Goal: Task Accomplishment & Management: Use online tool/utility

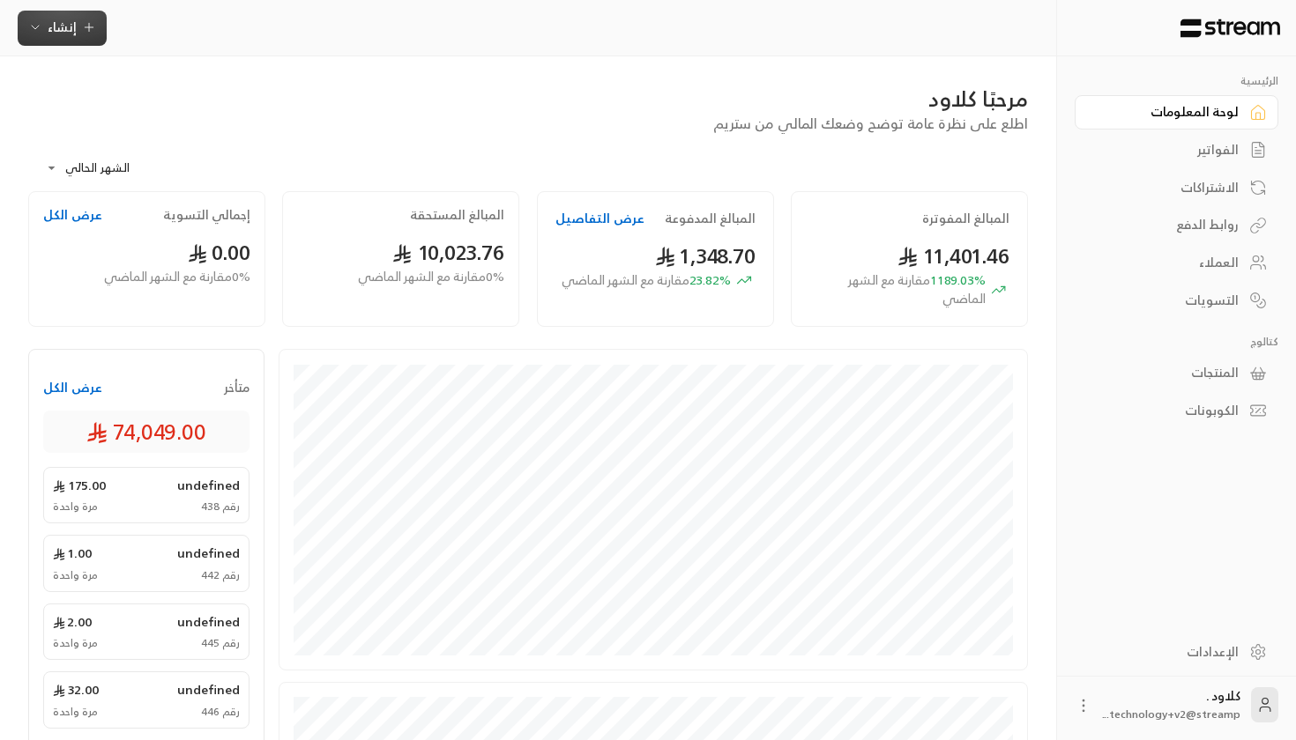
click at [64, 31] on span "إنشاء" at bounding box center [62, 27] width 29 height 22
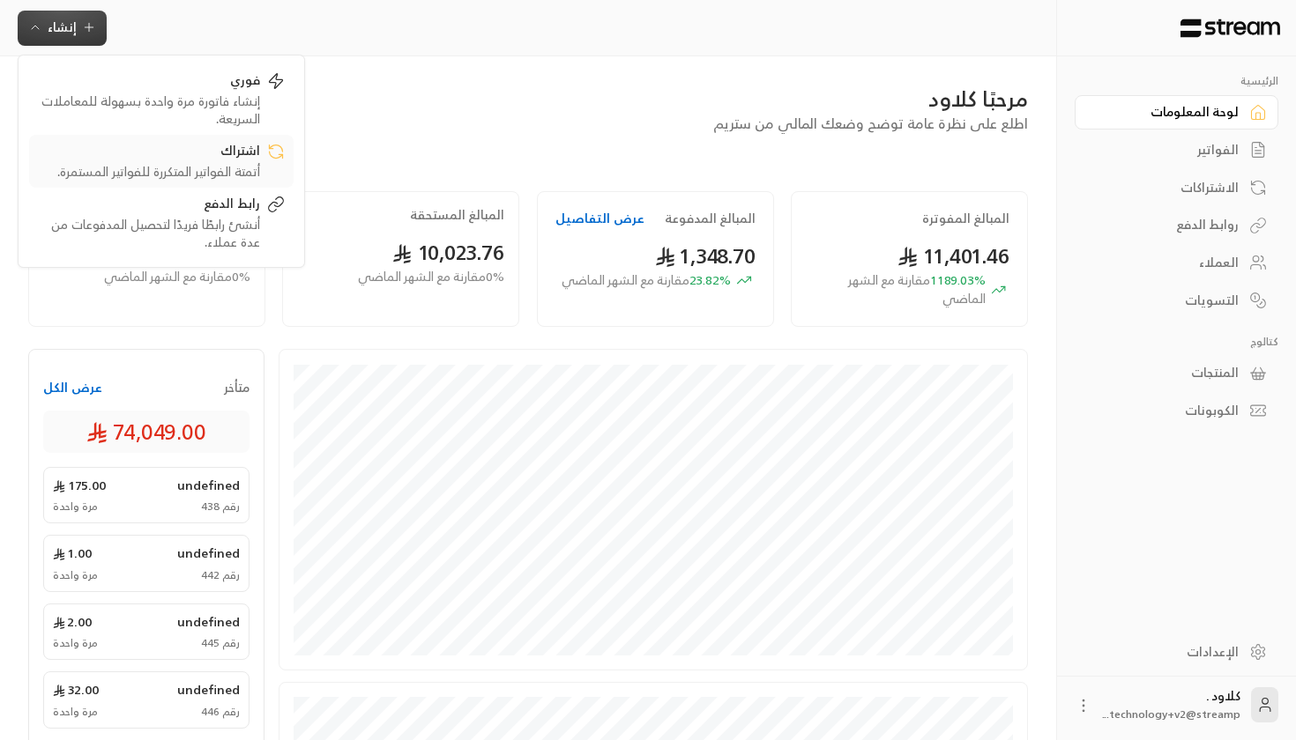
click at [179, 182] on link "اشتراك أتمتة الفواتير المتكررة للفواتير المستمرة." at bounding box center [161, 161] width 264 height 53
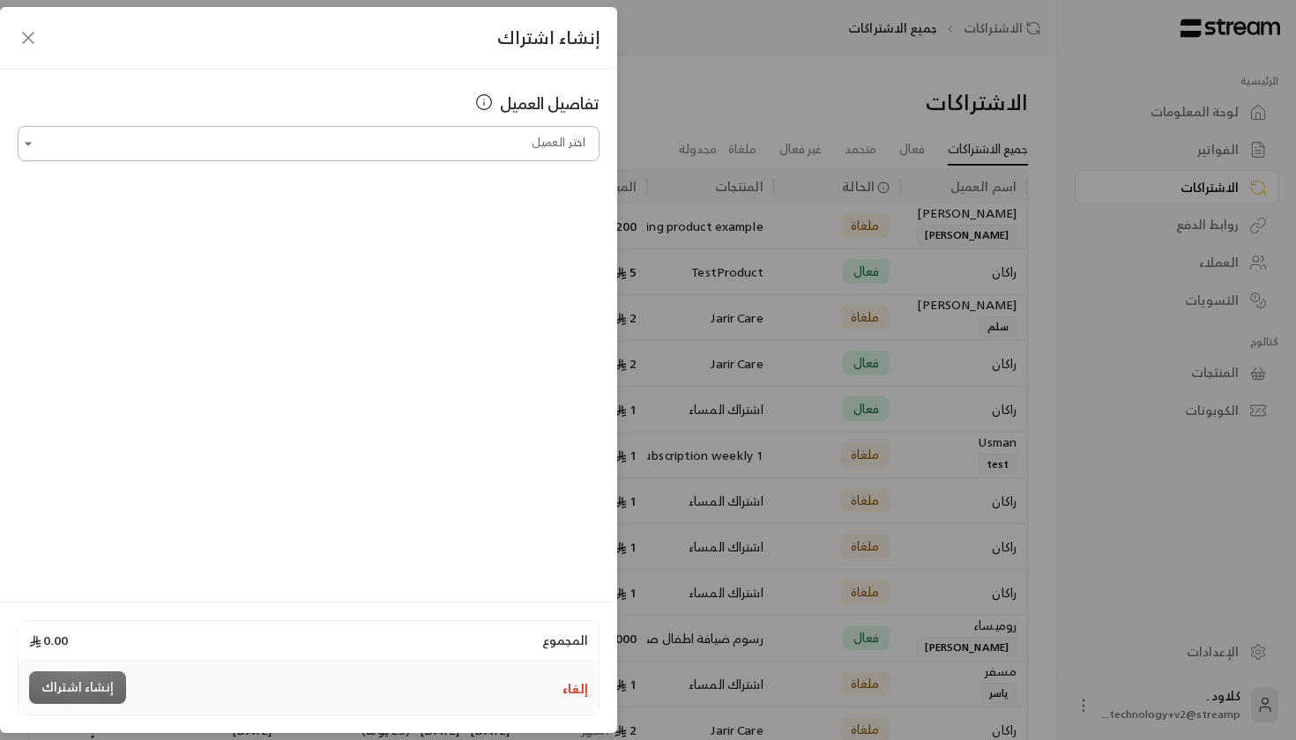
click at [358, 158] on input "اختر العميل" at bounding box center [309, 144] width 582 height 31
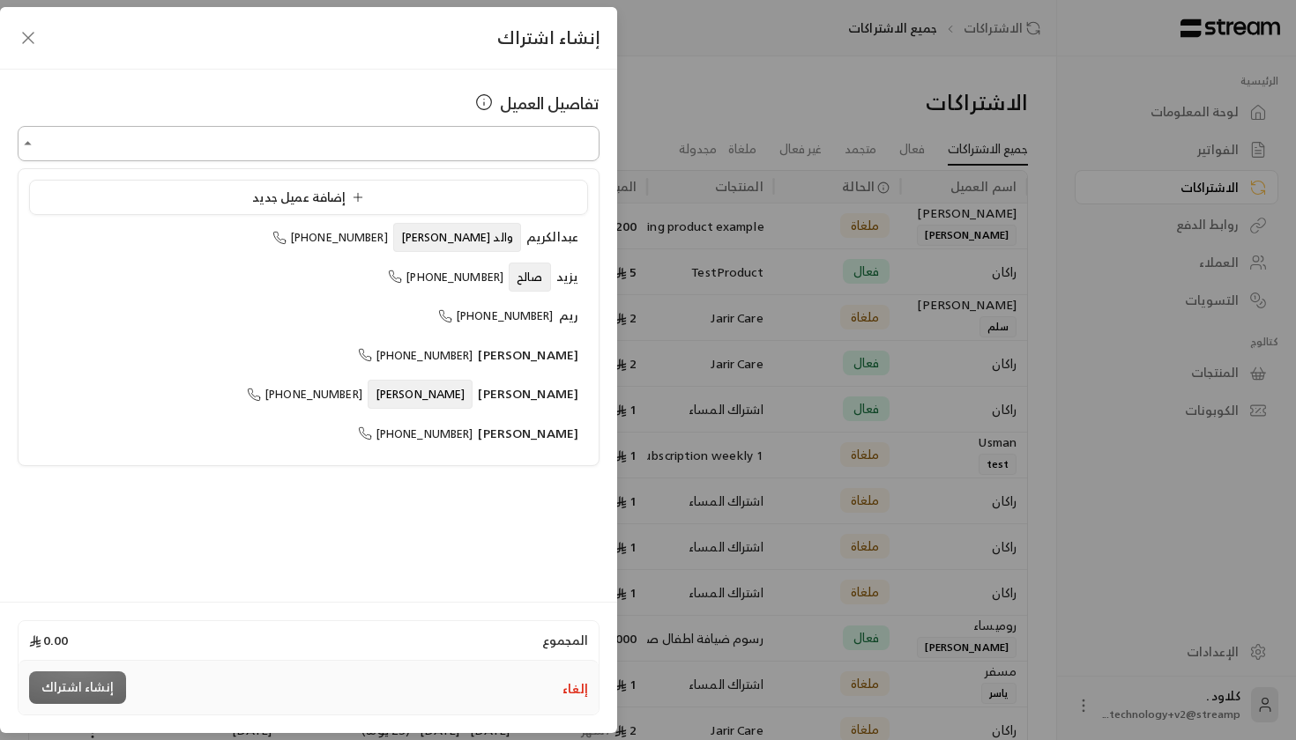
scroll to position [0, -1]
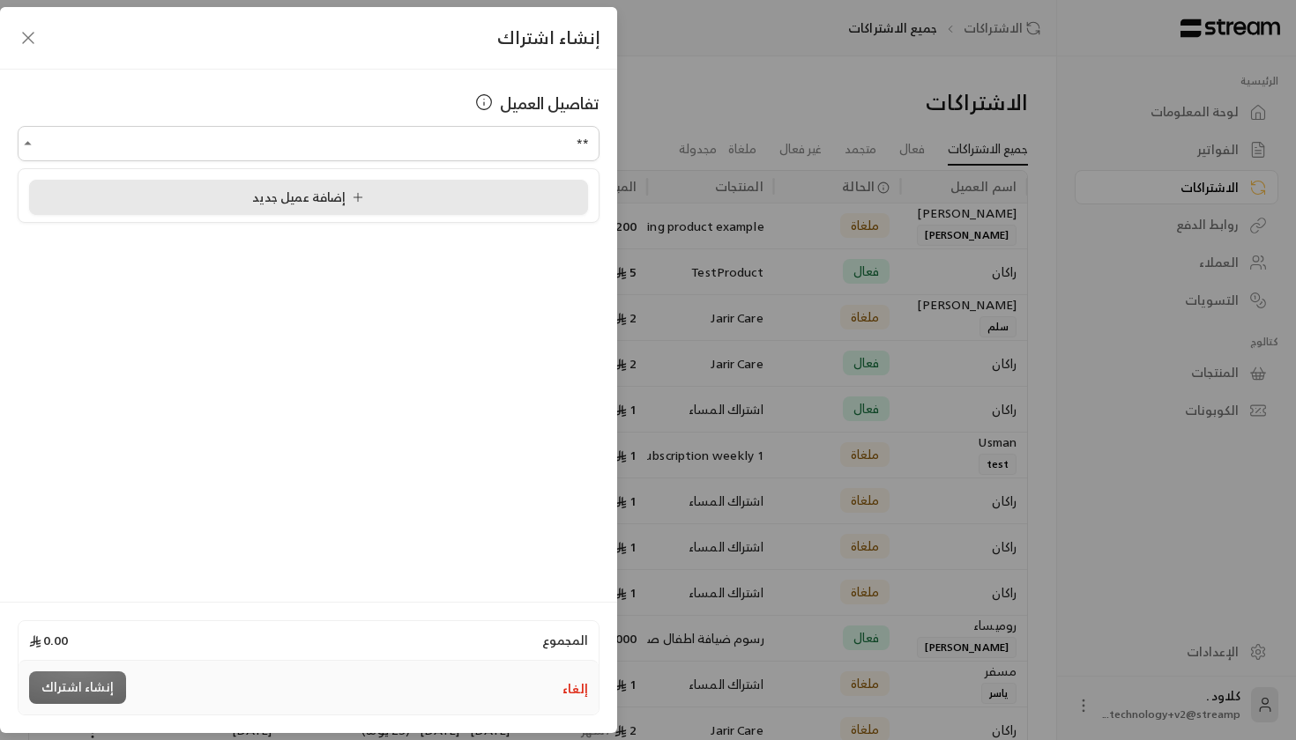
type input "*"
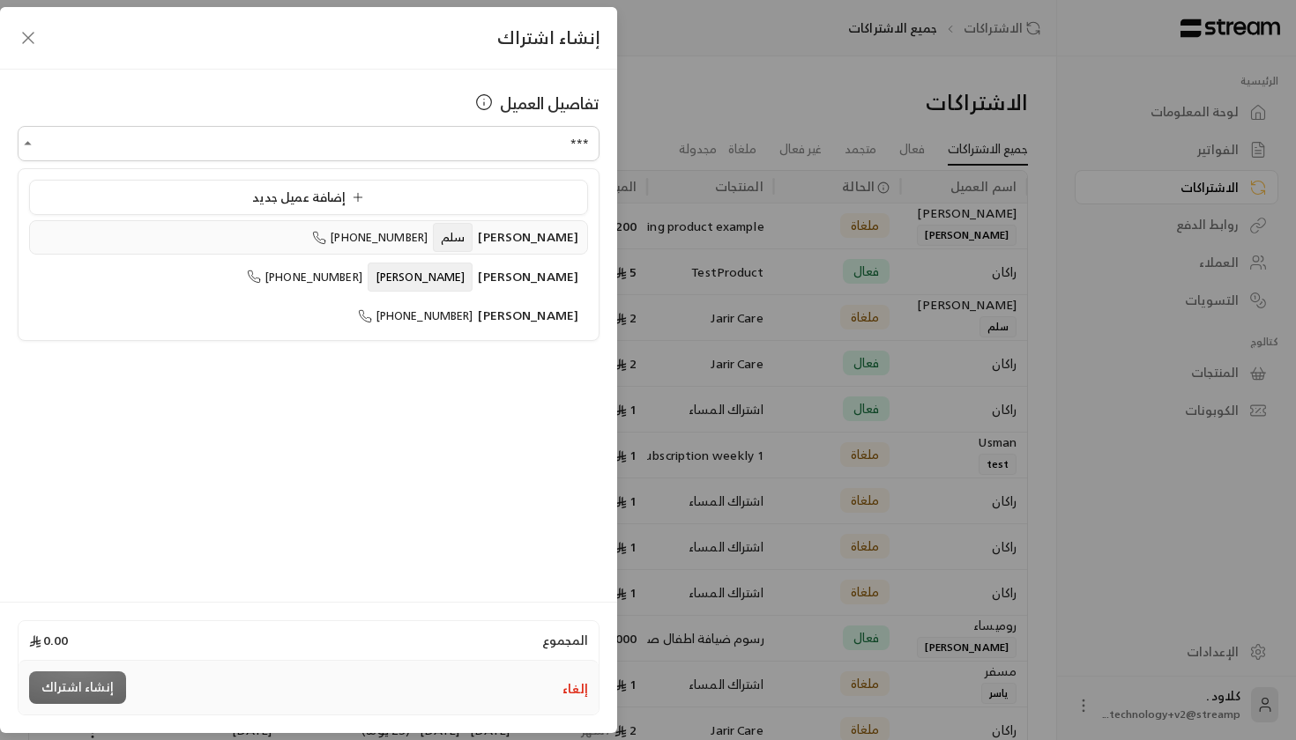
click at [326, 234] on icon at bounding box center [319, 238] width 14 height 14
type input "**********"
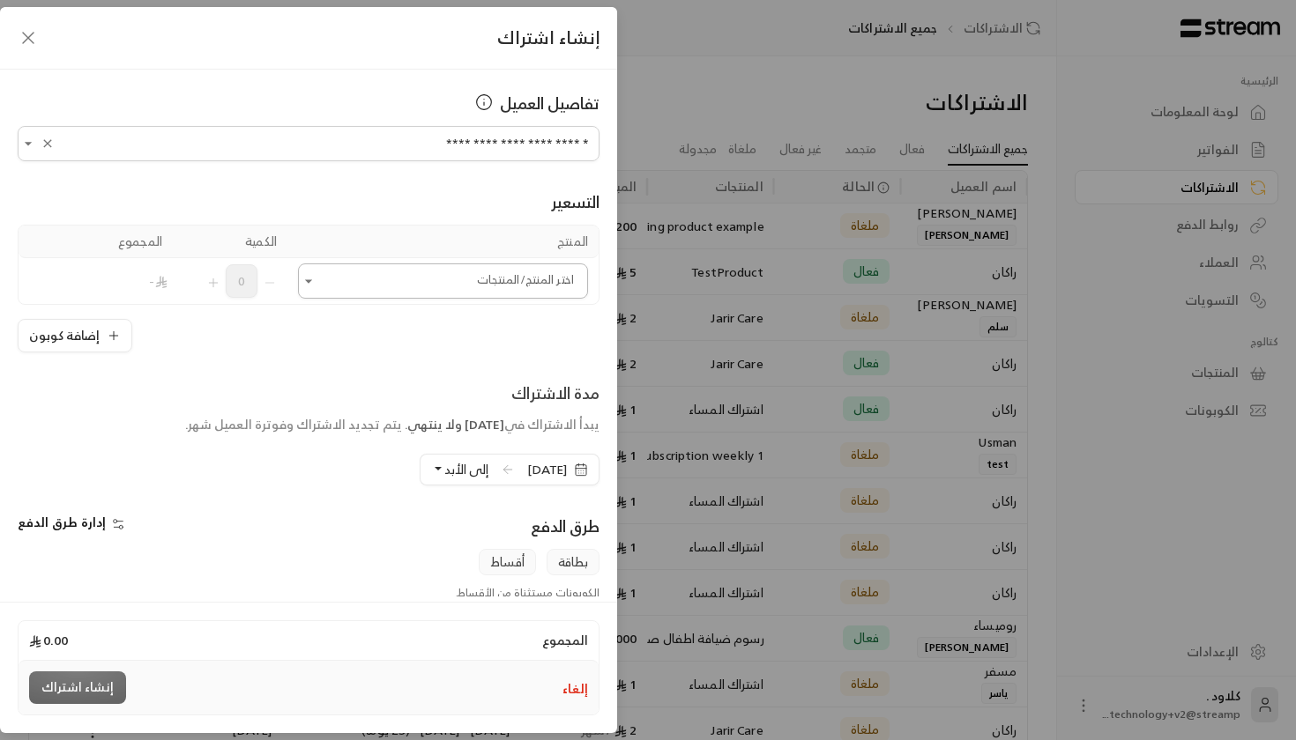
click at [392, 288] on input "اختر العميل" at bounding box center [443, 281] width 290 height 31
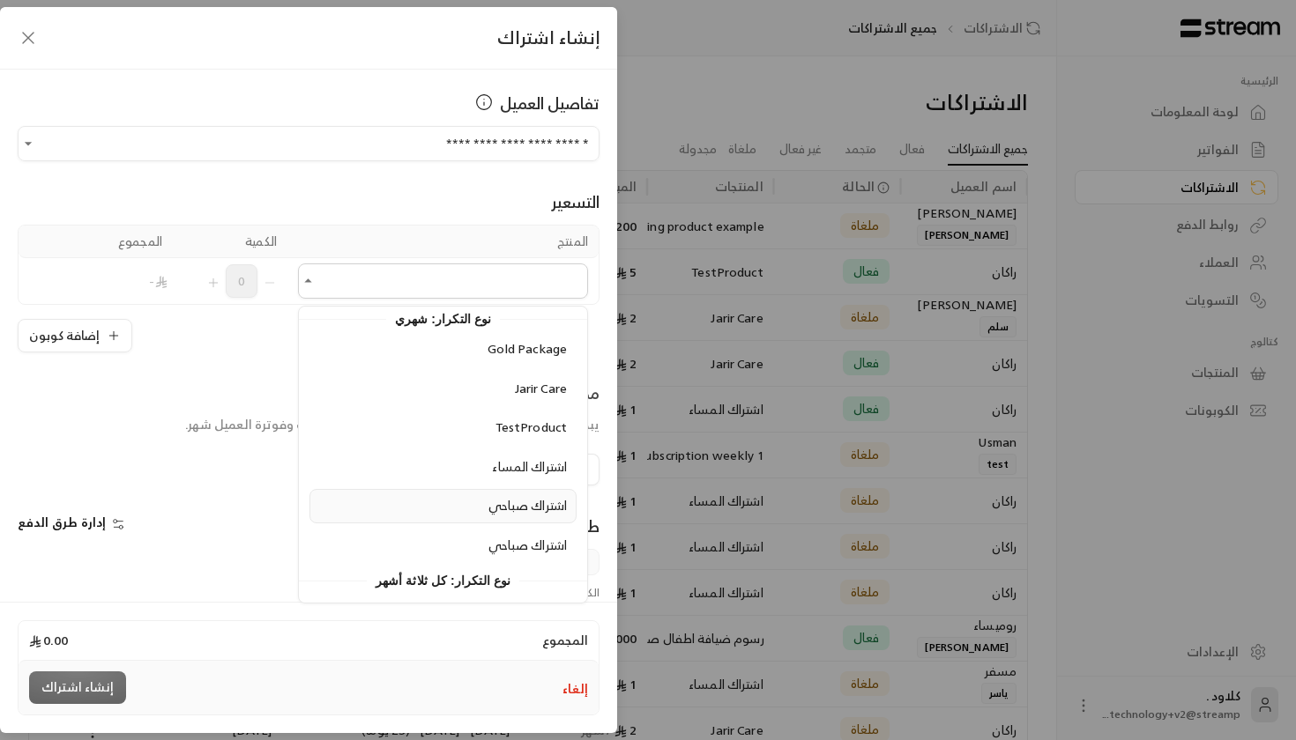
scroll to position [768, 0]
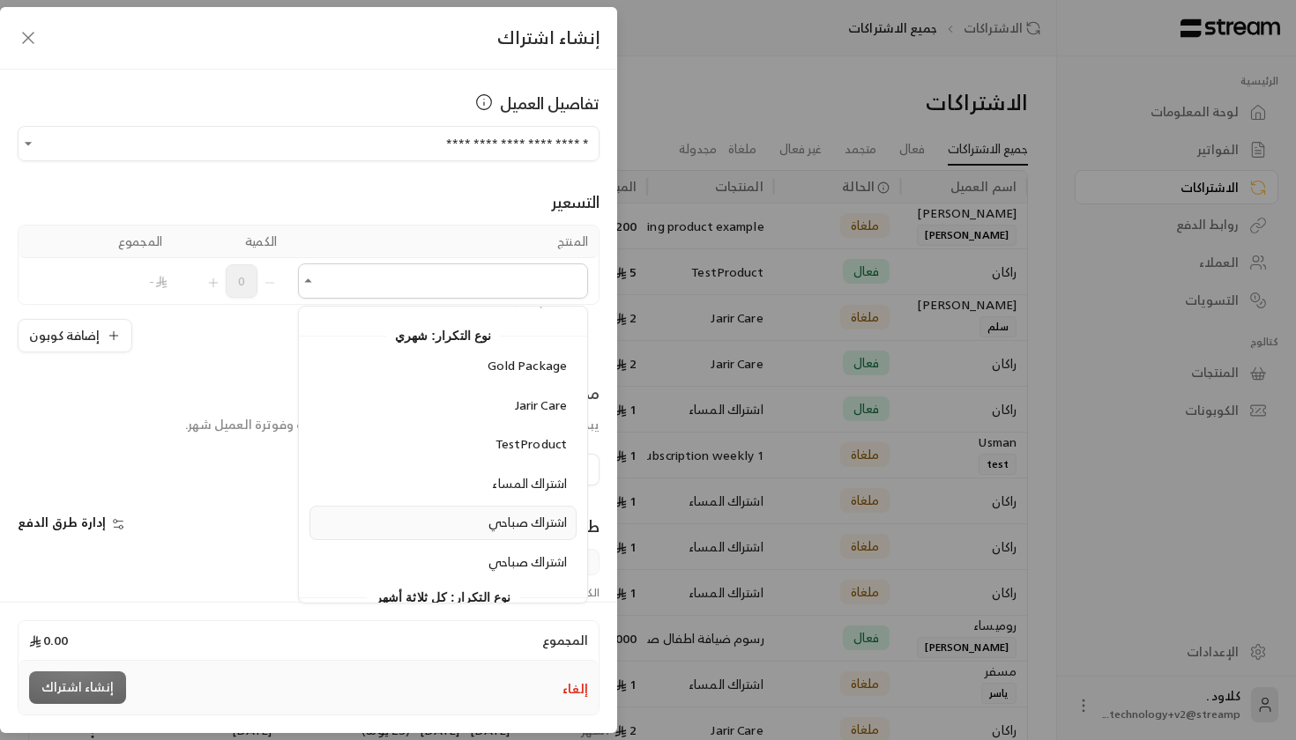
click at [526, 511] on span "اشتراك صباحي" at bounding box center [527, 522] width 78 height 22
type input "**********"
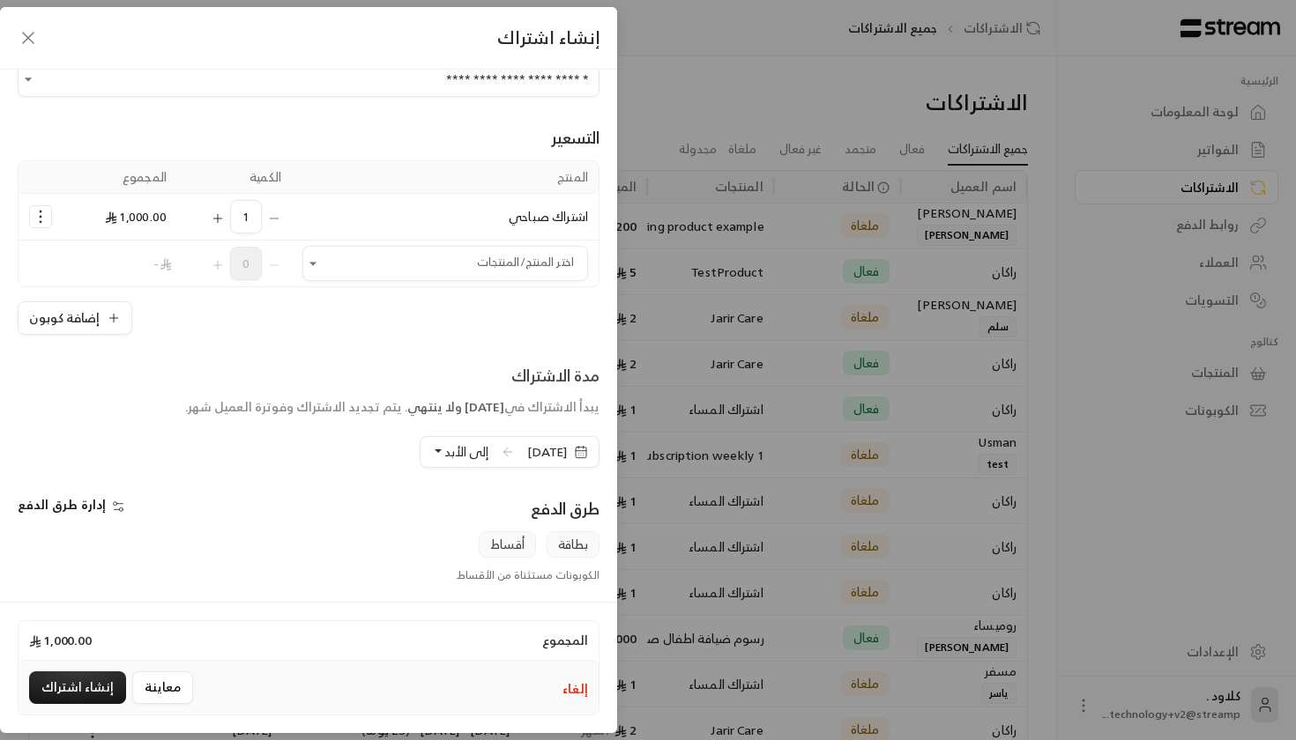
scroll to position [106, 0]
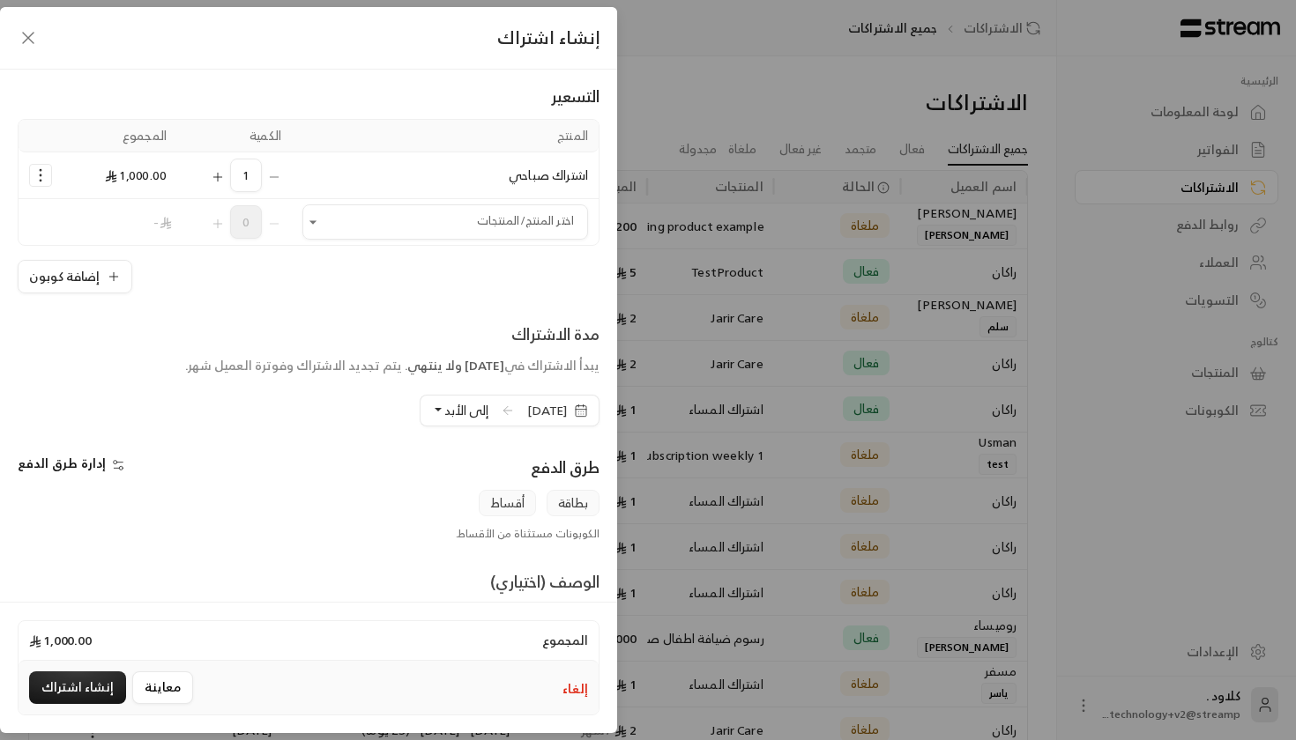
click at [527, 416] on span "[DATE]" at bounding box center [547, 411] width 40 height 18
click at [329, 485] on div "طرق الدفع" at bounding box center [458, 472] width 300 height 35
click at [431, 415] on button "إلى الأبد" at bounding box center [459, 411] width 57 height 30
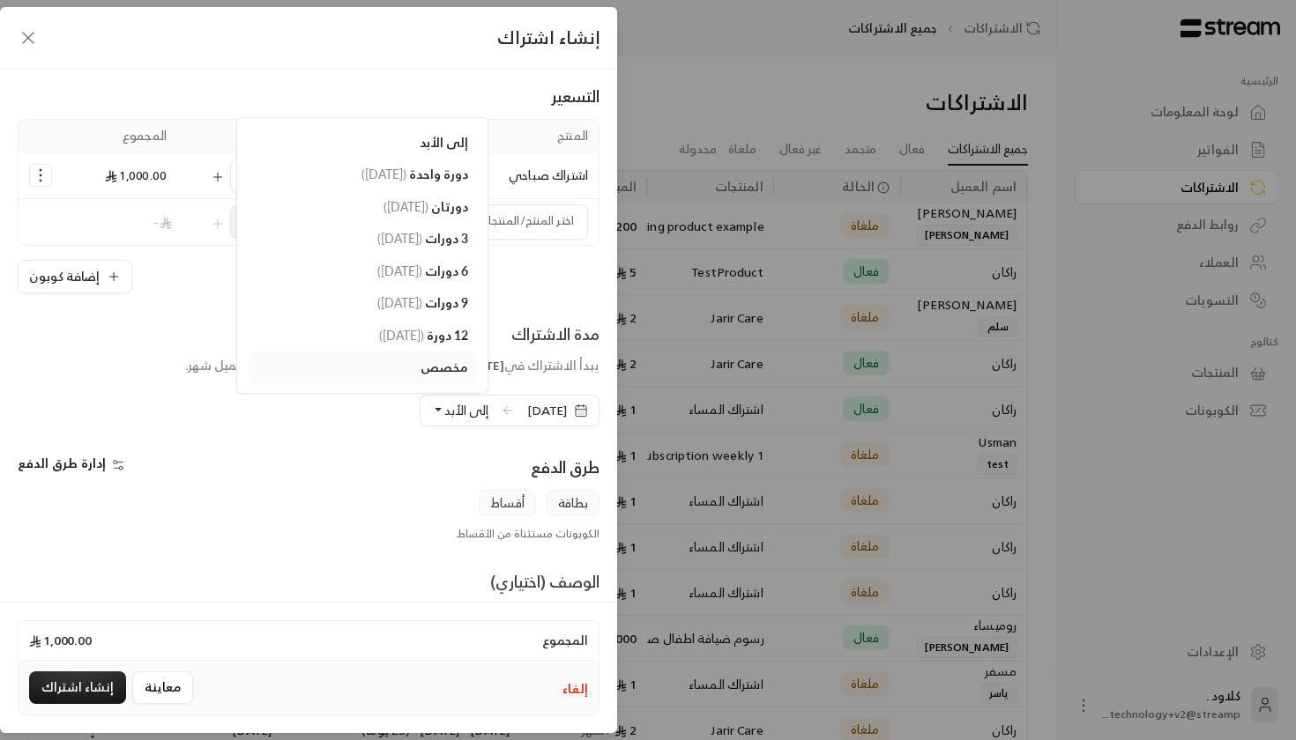
click at [26, 37] on icon "button" at bounding box center [28, 37] width 21 height 21
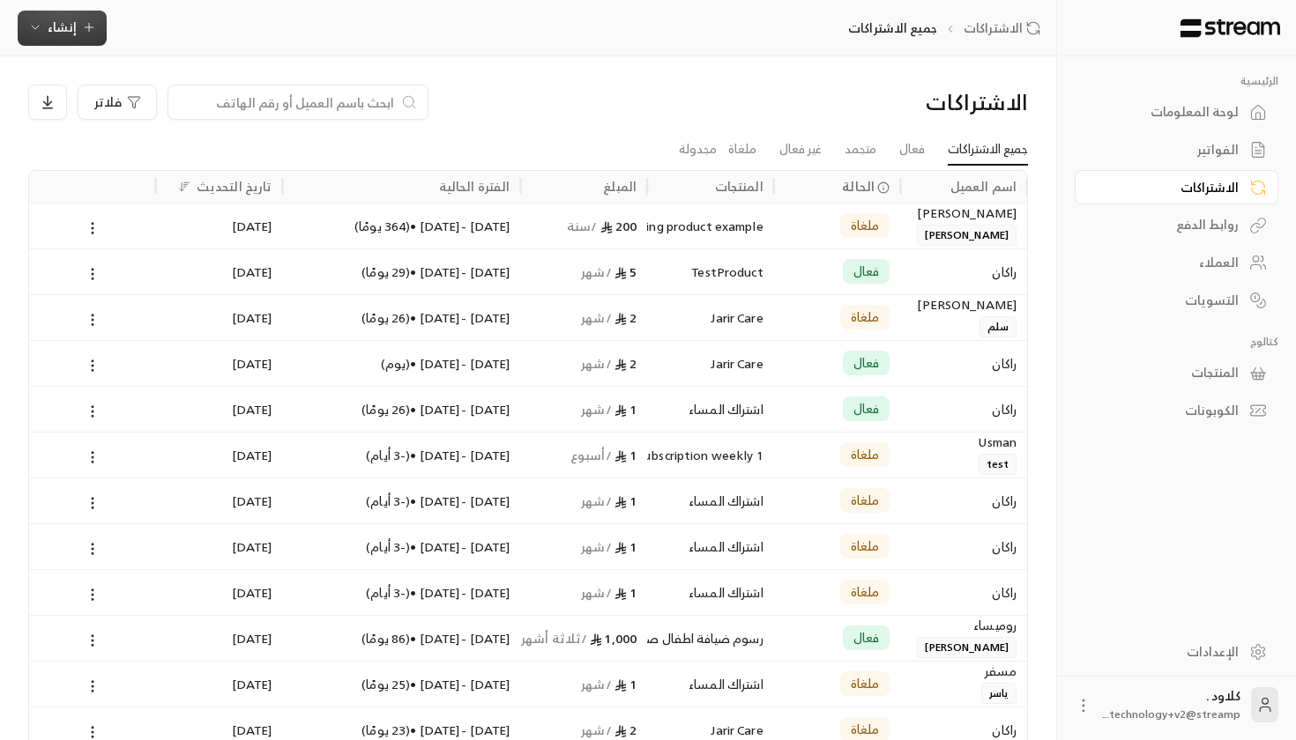
scroll to position [0, -1]
click at [1167, 113] on div "لوحة المعلومات" at bounding box center [1167, 112] width 142 height 18
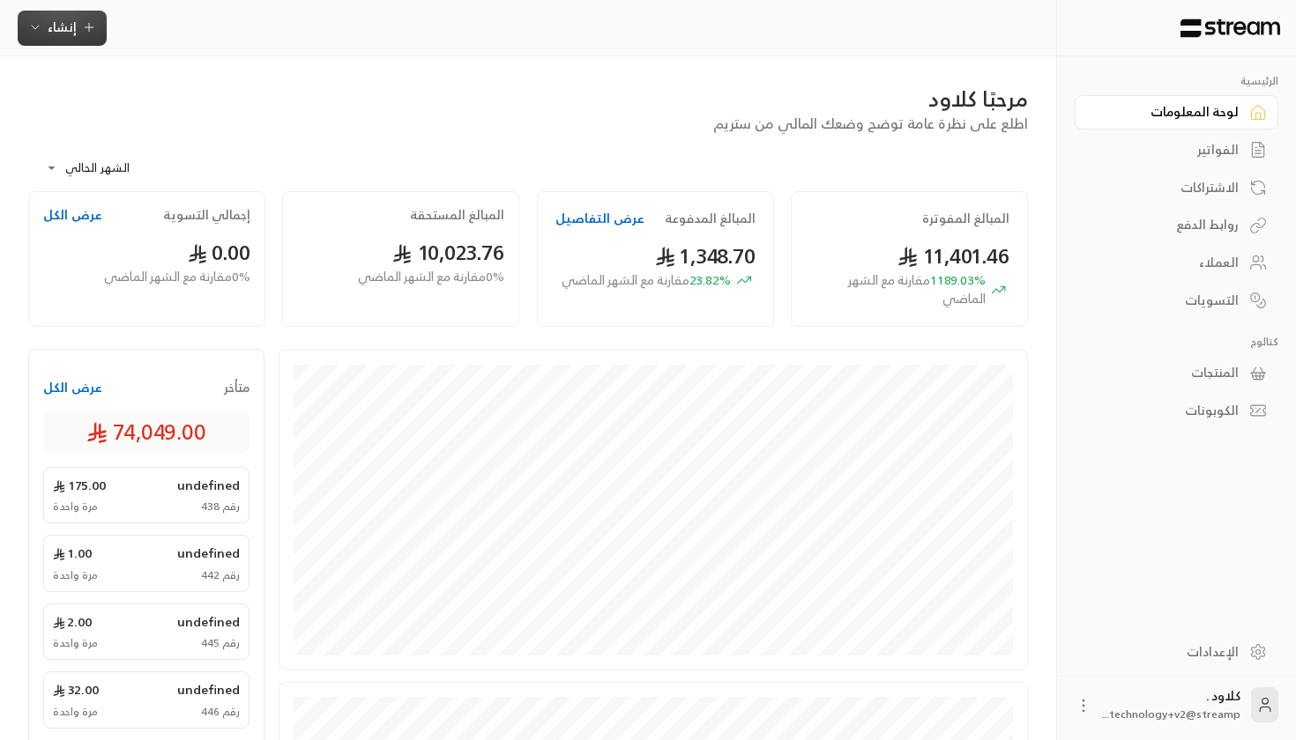
click at [66, 26] on span "إنشاء" at bounding box center [62, 27] width 29 height 22
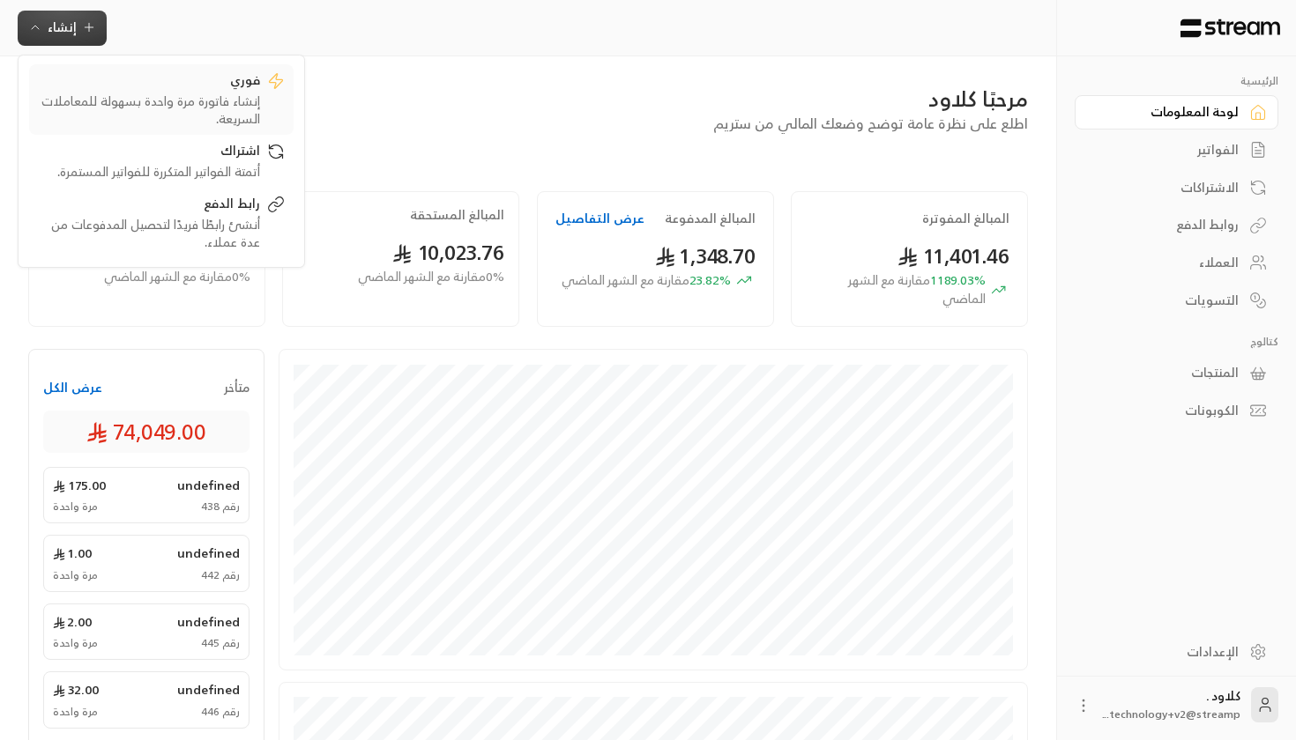
click at [182, 74] on div "فوري" at bounding box center [149, 81] width 222 height 21
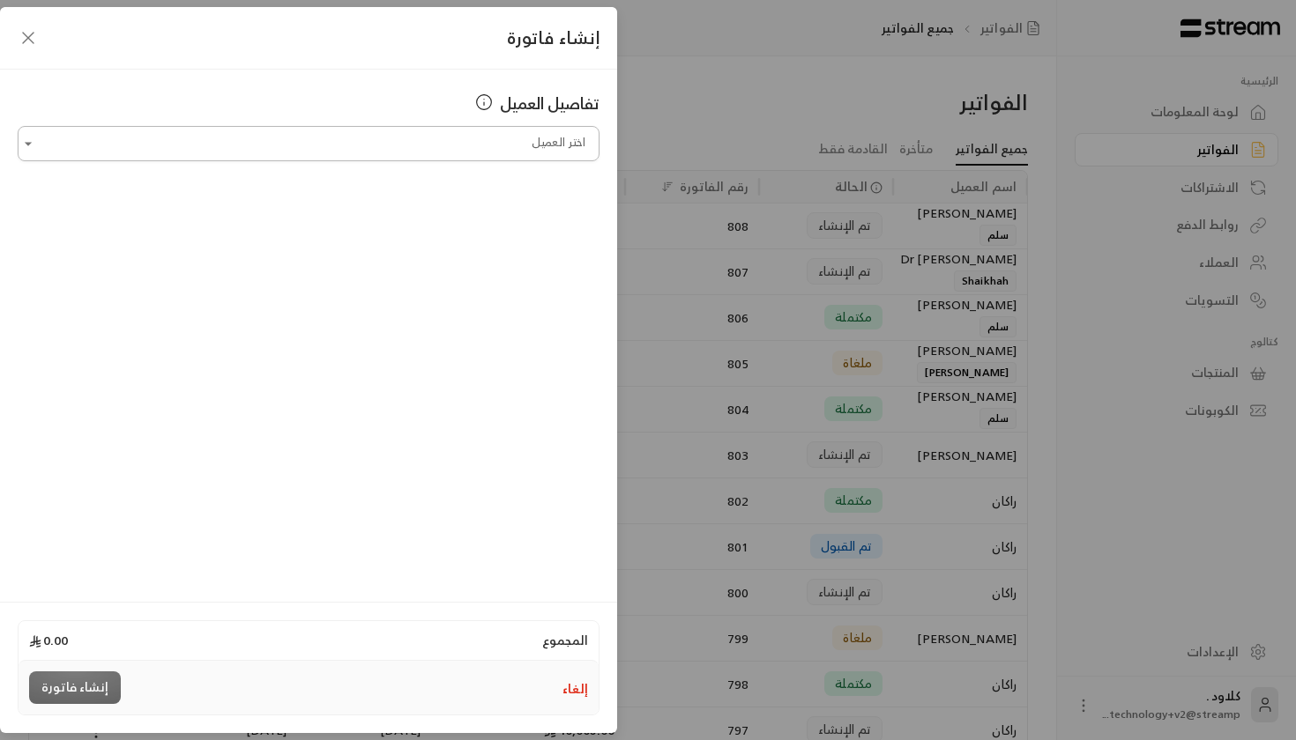
click at [338, 150] on input "اختر العميل" at bounding box center [309, 144] width 582 height 31
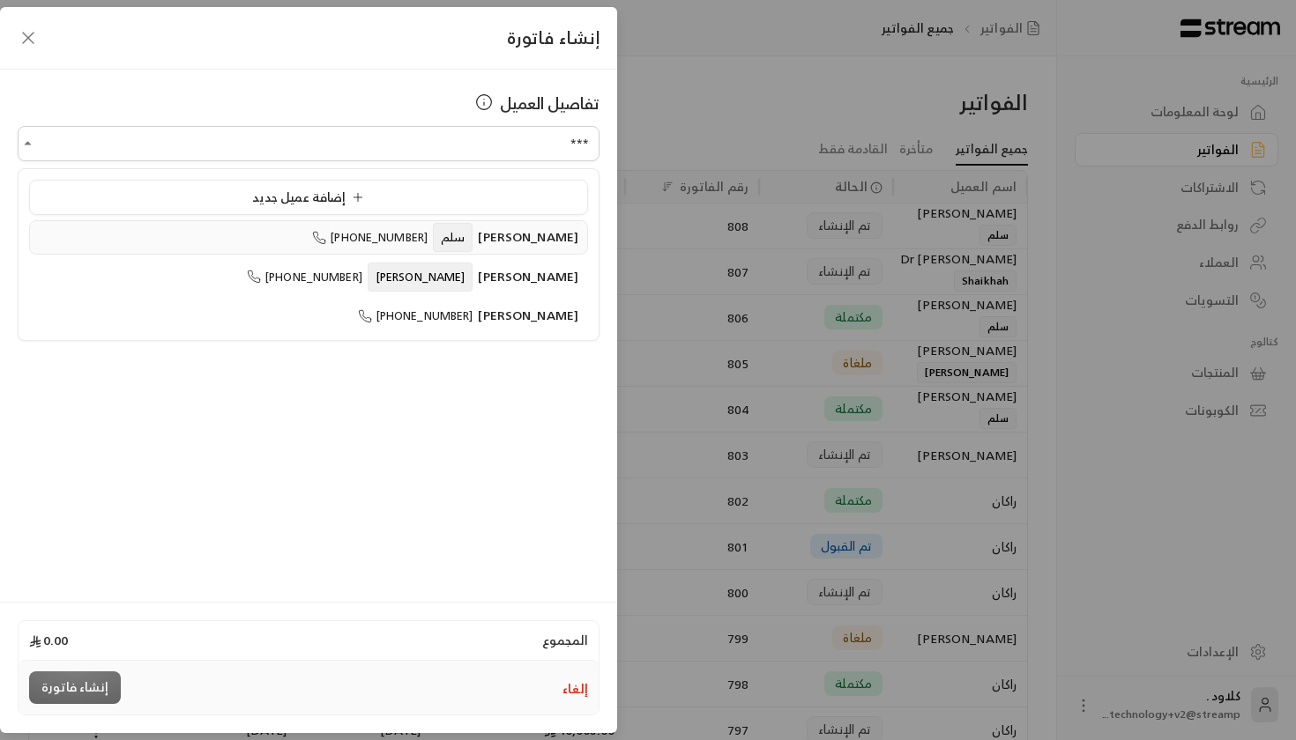
click at [388, 233] on div "[PERSON_NAME] [PHONE_NUMBER]" at bounding box center [308, 237] width 539 height 19
type input "**********"
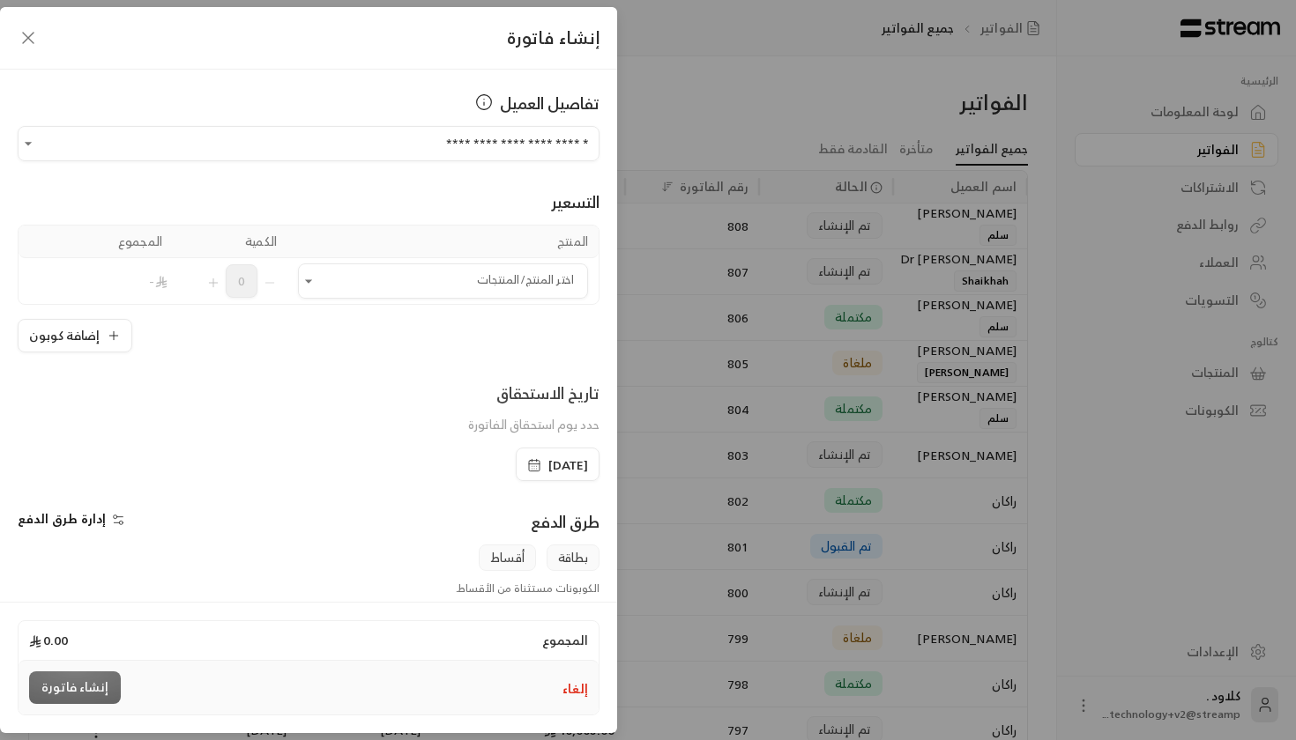
click at [444, 263] on td "اختر المنتج/المنتجات اختر المنتج/المنتجات" at bounding box center [442, 281] width 311 height 46
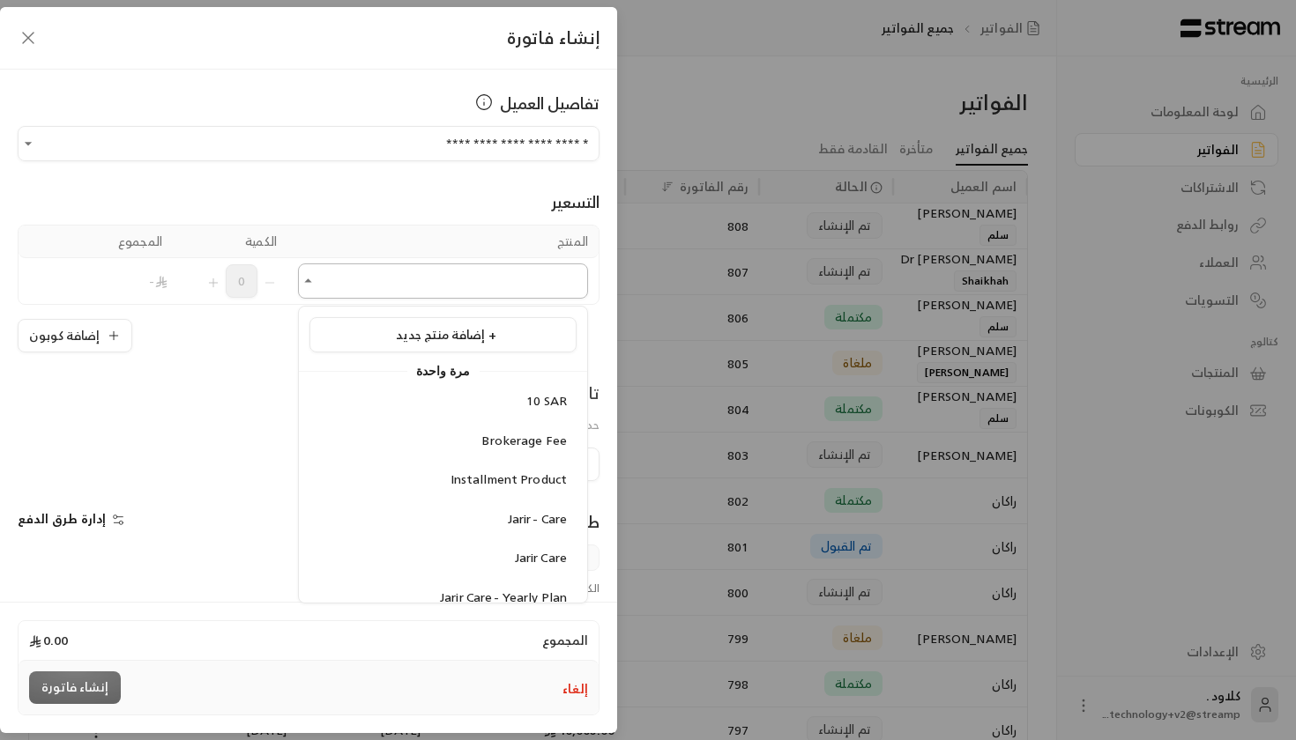
click at [445, 282] on input "اختر العميل" at bounding box center [443, 281] width 290 height 31
click at [511, 408] on div "10 SAR" at bounding box center [443, 401] width 248 height 19
type input "******"
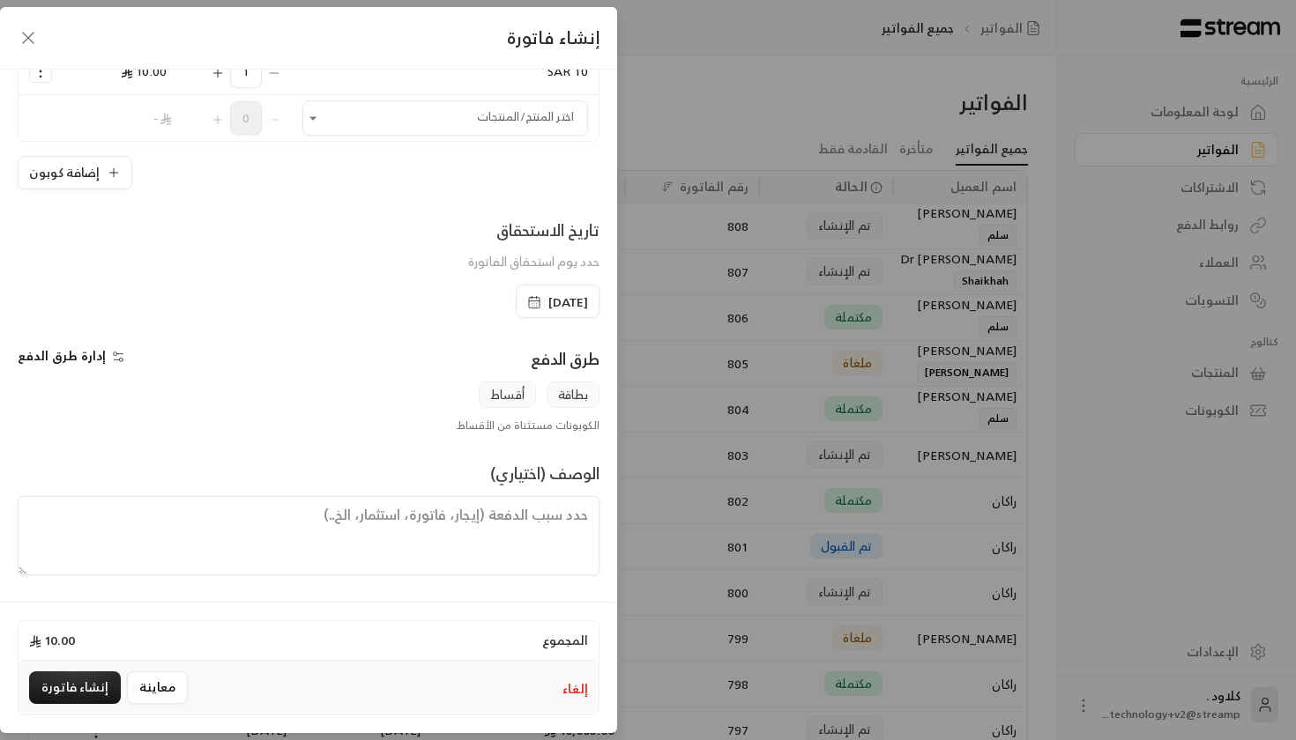
scroll to position [210, 0]
click at [60, 676] on button "إنشاء فاتورة" at bounding box center [75, 688] width 92 height 33
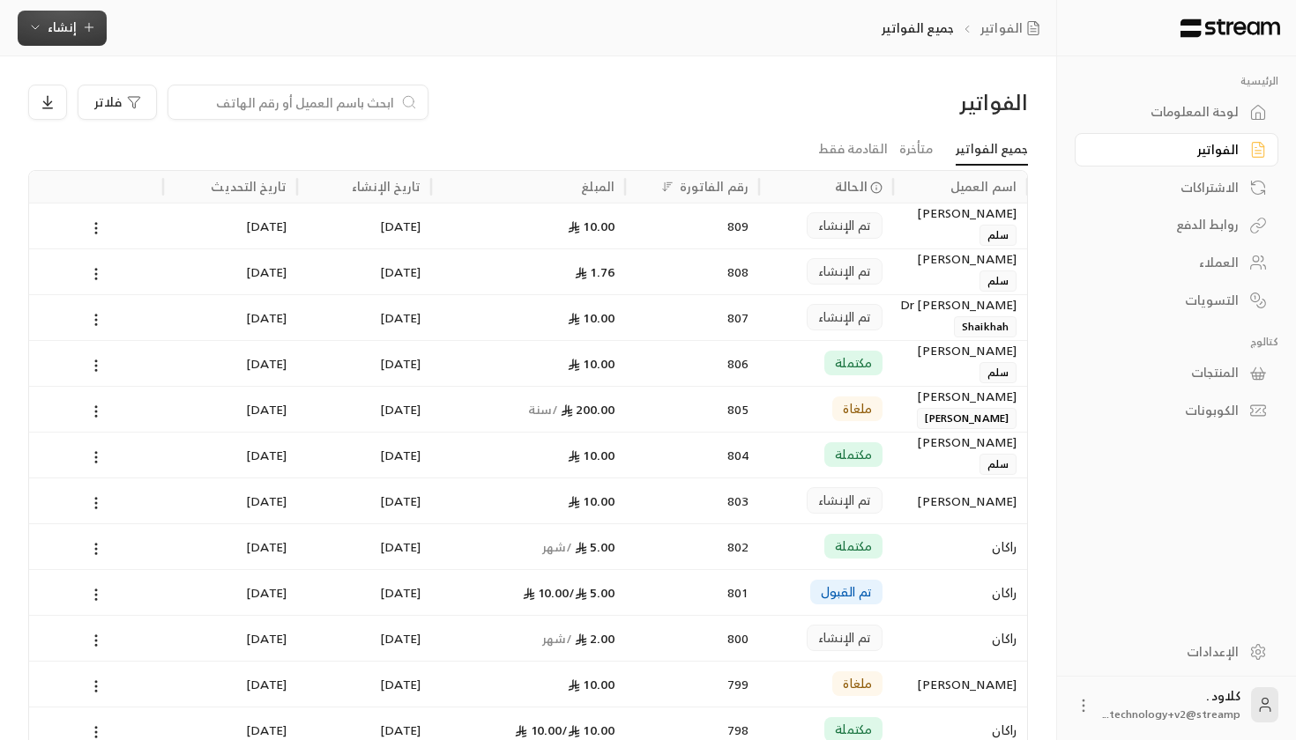
click at [63, 36] on span "إنشاء" at bounding box center [62, 27] width 29 height 22
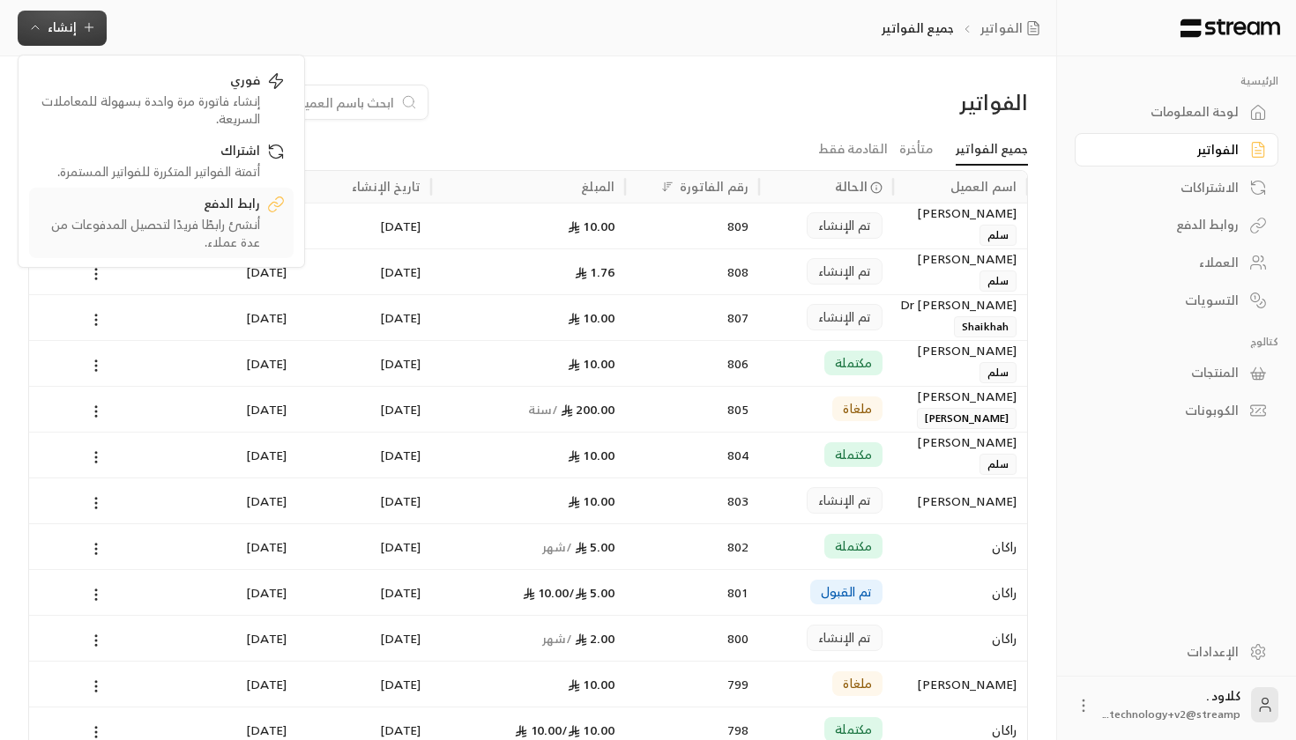
click at [150, 202] on div "رابط الدفع" at bounding box center [149, 205] width 222 height 21
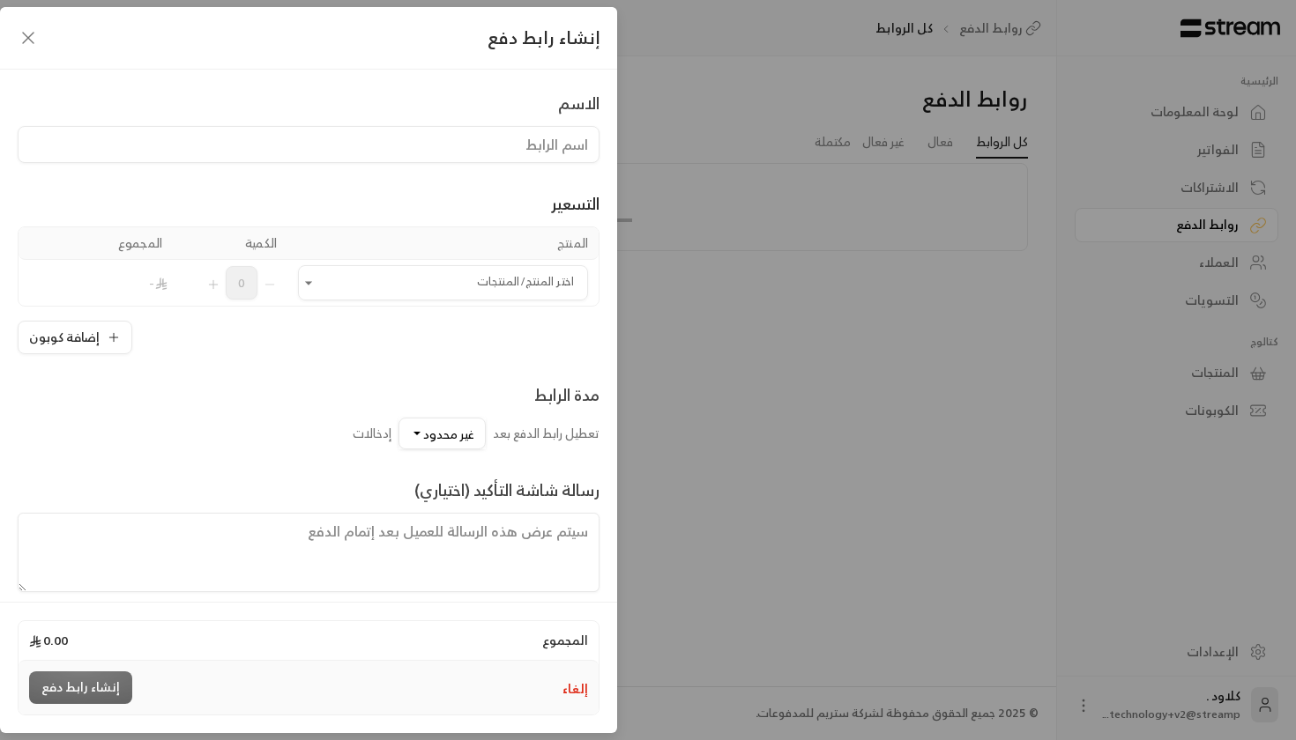
click at [451, 157] on input at bounding box center [309, 144] width 582 height 37
type input "مخيم"
click at [465, 284] on input "اختر المنتج/المنتجات" at bounding box center [443, 283] width 290 height 31
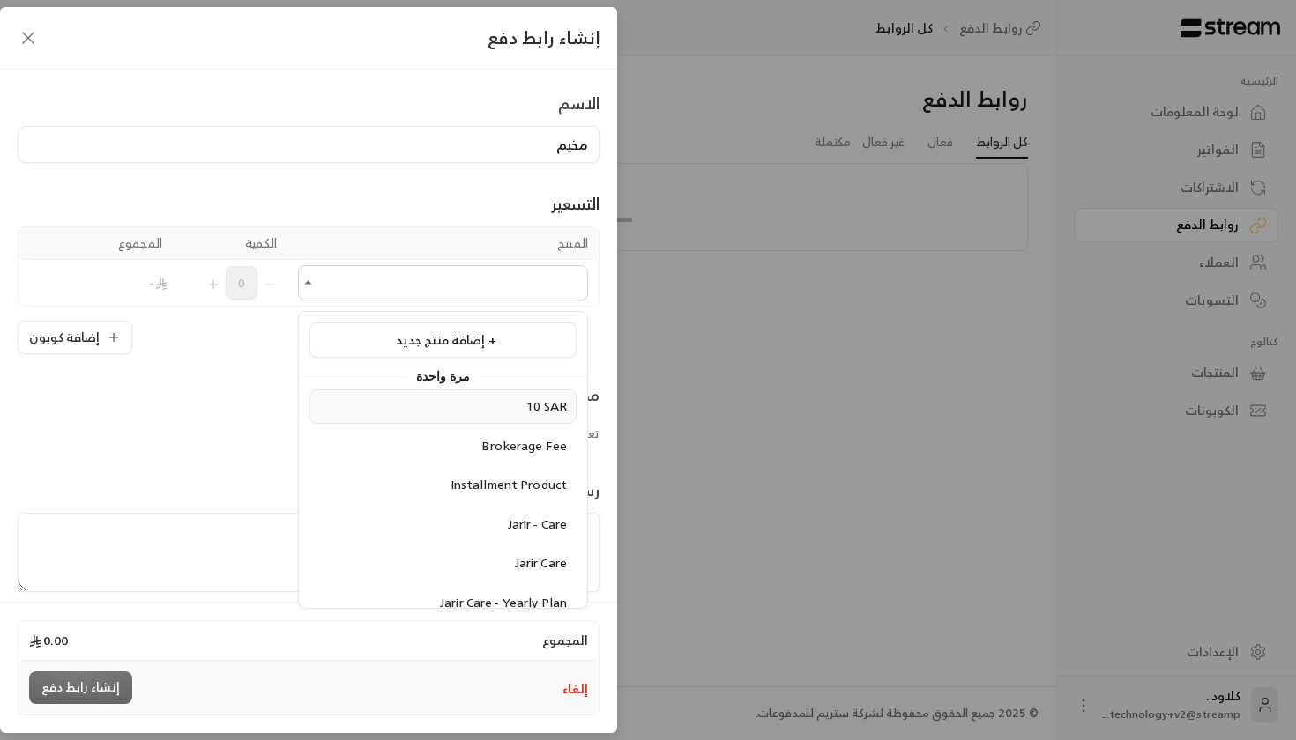
click at [461, 414] on div "10 SAR" at bounding box center [443, 406] width 248 height 19
type input "******"
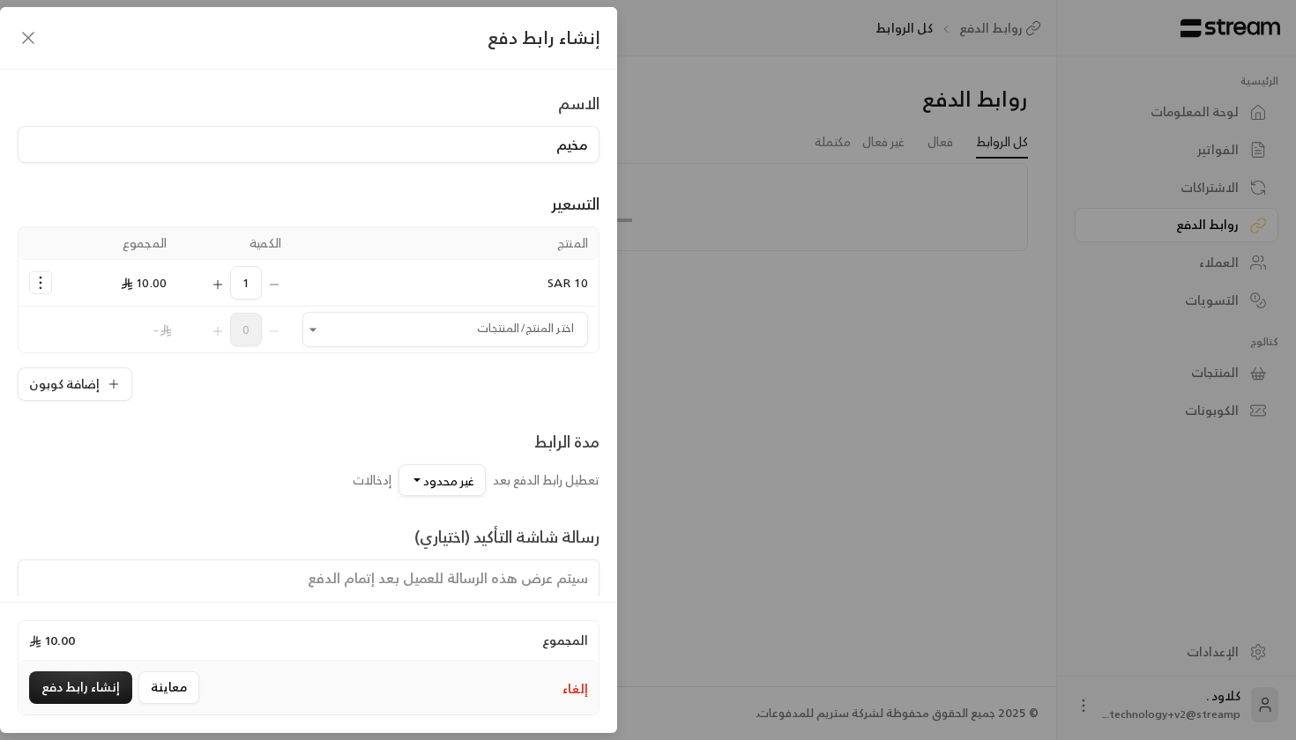
click at [501, 150] on input "مخيم" at bounding box center [309, 144] width 582 height 37
type input "رحلة"
click at [430, 483] on span "غير محدود" at bounding box center [448, 481] width 51 height 22
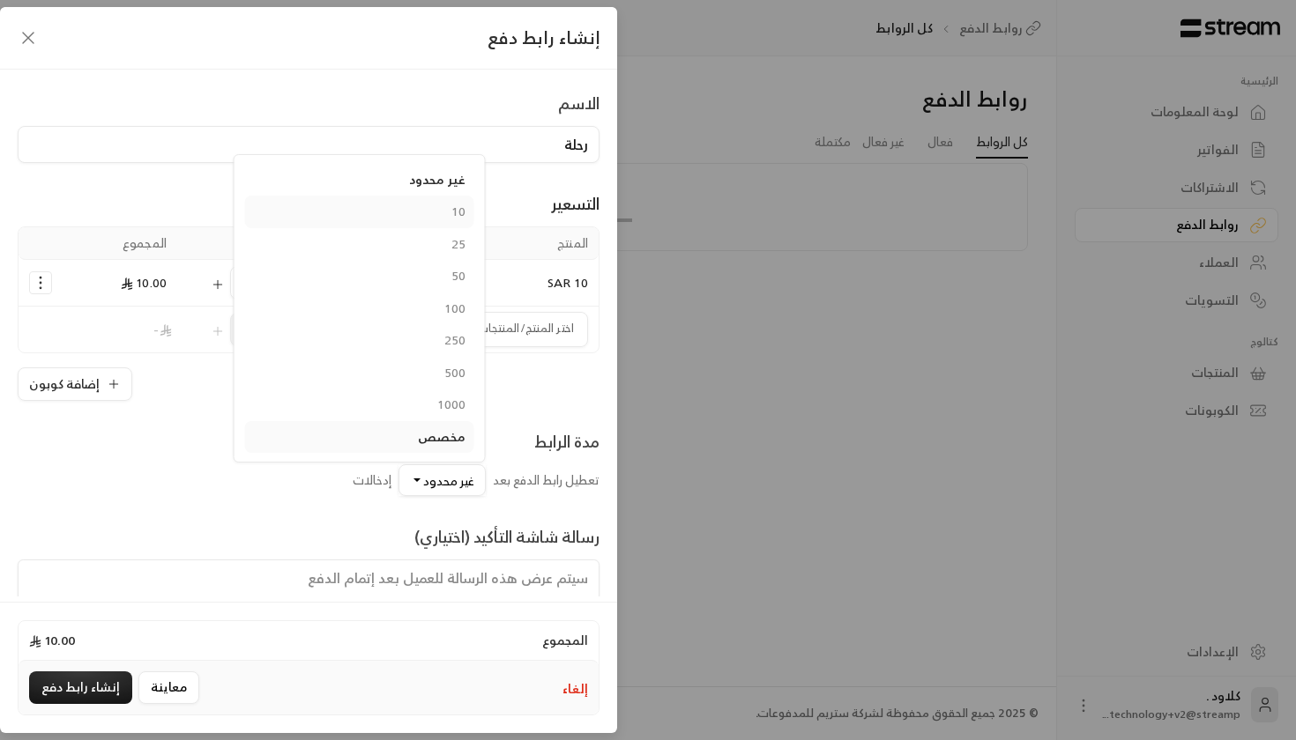
click at [385, 217] on div "10" at bounding box center [360, 212] width 212 height 19
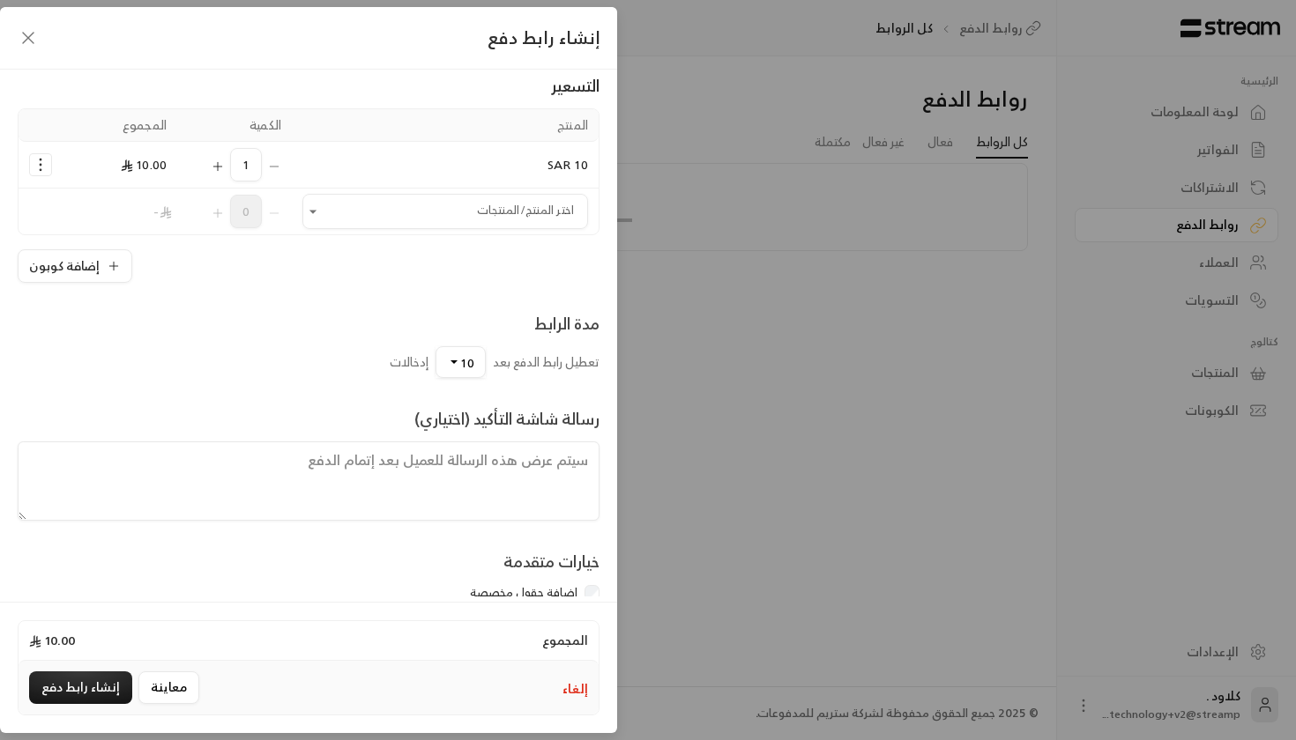
scroll to position [136, 0]
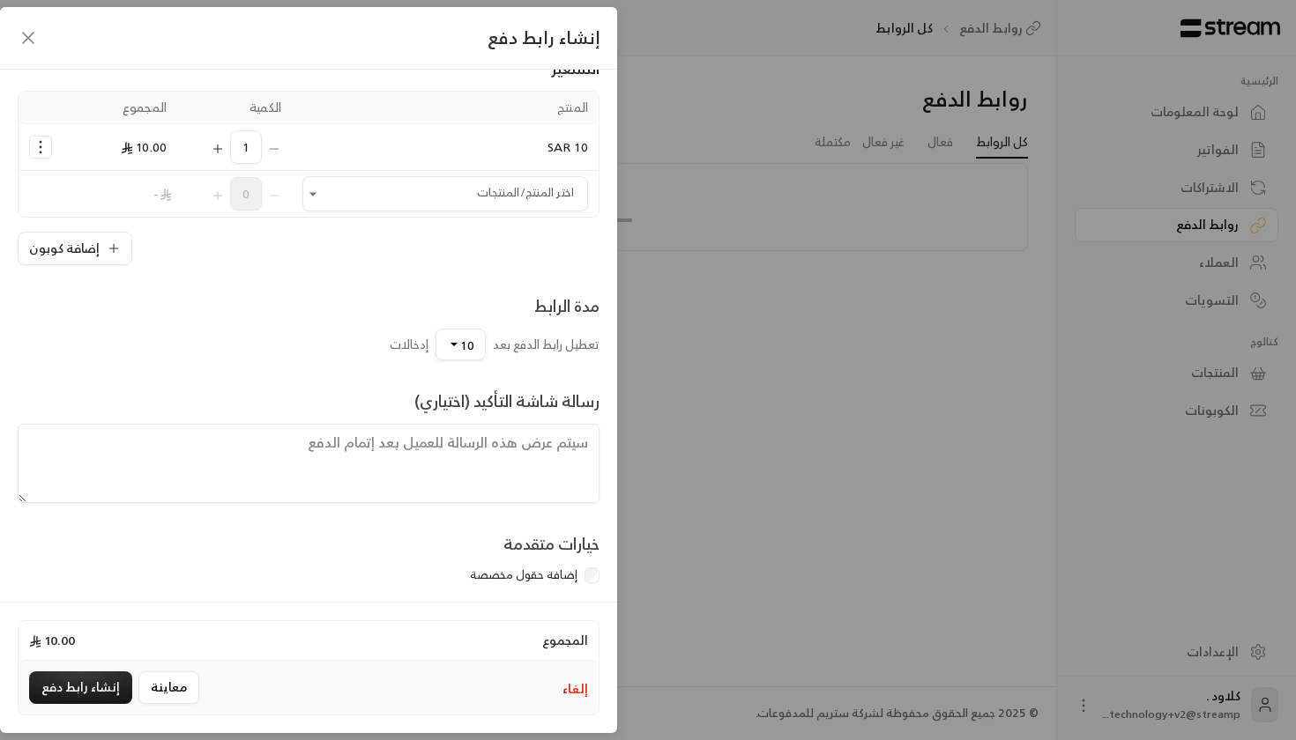
click at [457, 477] on textarea at bounding box center [309, 463] width 582 height 79
type textarea "ت"
type textarea "ب"
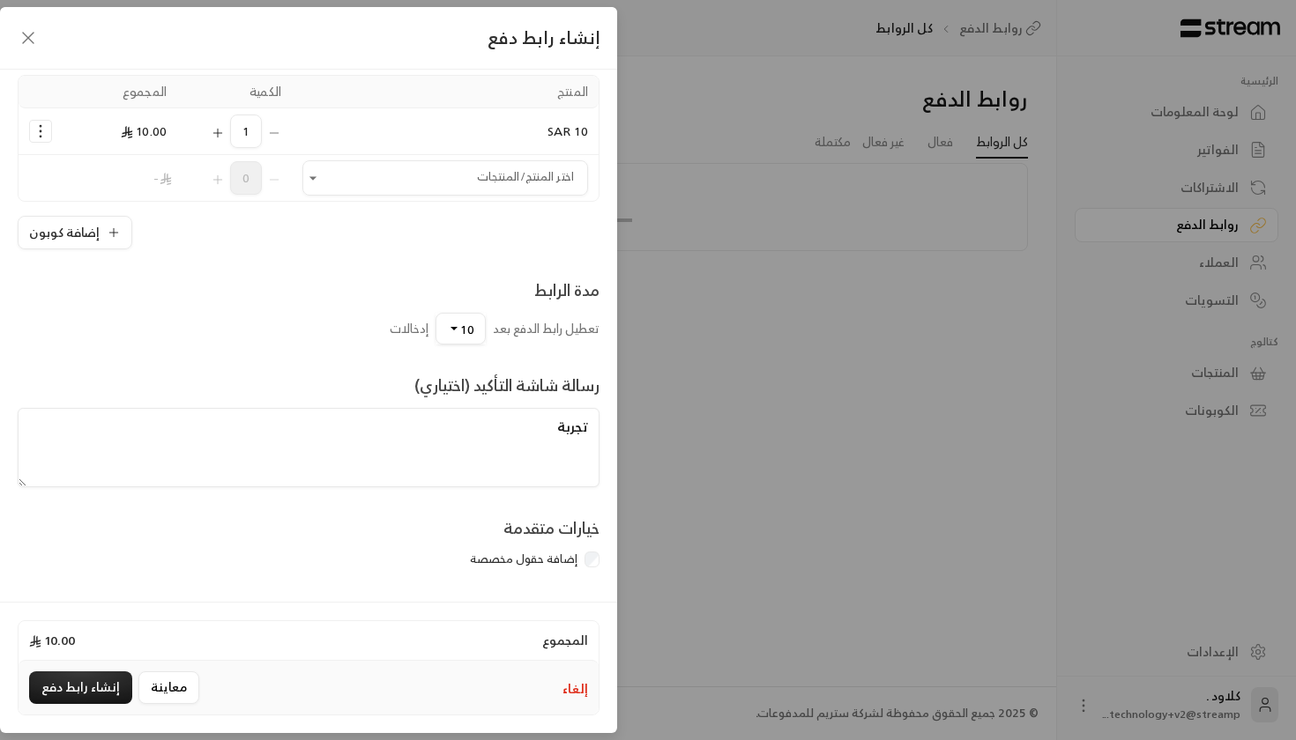
scroll to position [155, 0]
type textarea "تجربة"
click at [581, 558] on div "إضافة حقول مخصصة" at bounding box center [309, 560] width 582 height 18
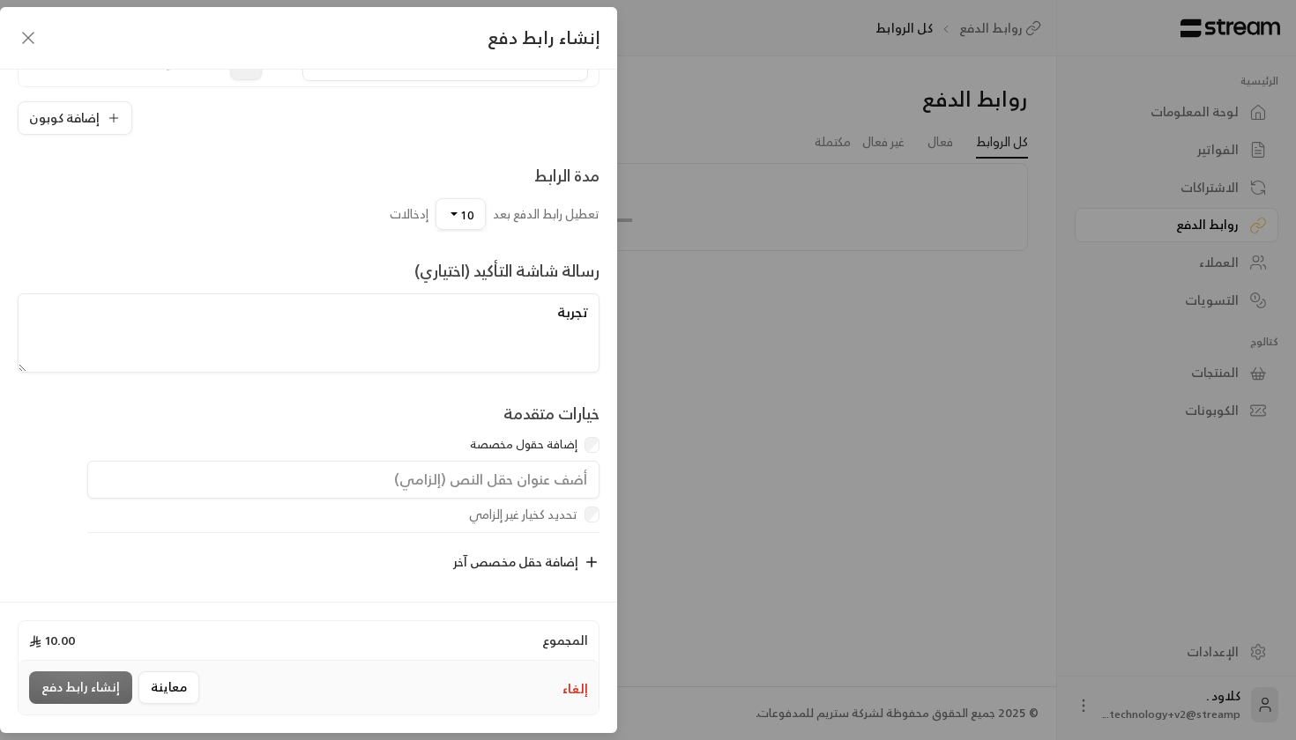
scroll to position [279, 0]
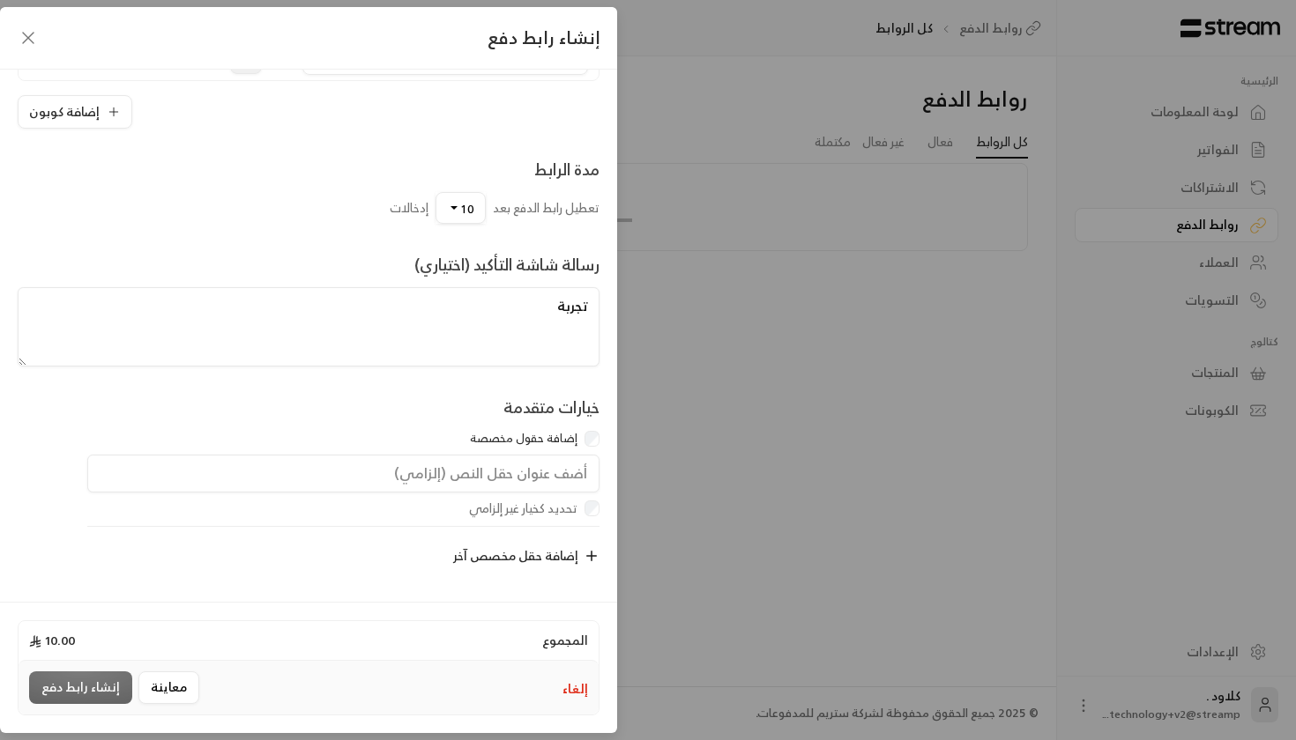
click at [552, 464] on input "text" at bounding box center [343, 474] width 512 height 39
type input "[DEMOGRAPHIC_DATA]"
click at [71, 676] on button "إنشاء رابط دفع" at bounding box center [80, 688] width 103 height 33
click at [81, 689] on button "إنشاء رابط دفع" at bounding box center [80, 688] width 103 height 33
click at [109, 686] on button "إنشاء رابط دفع" at bounding box center [80, 688] width 103 height 33
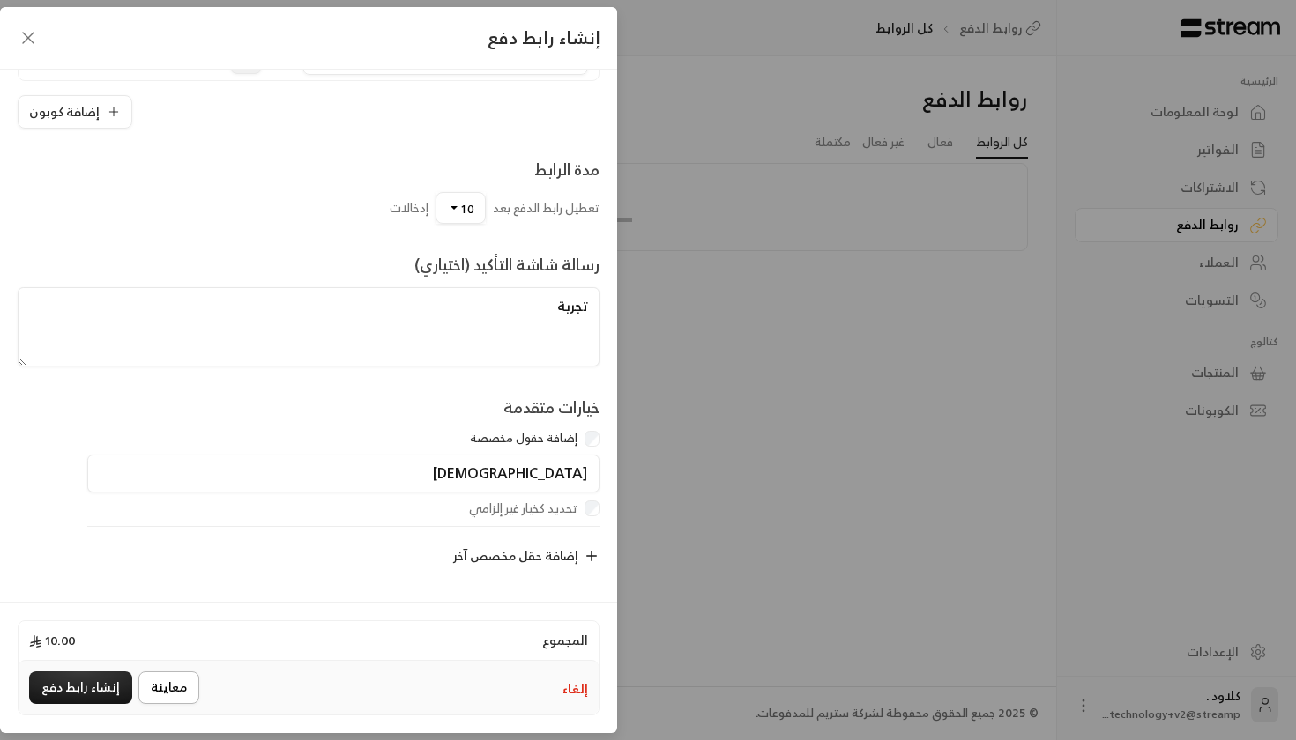
click at [172, 689] on button "معاينة" at bounding box center [168, 688] width 61 height 33
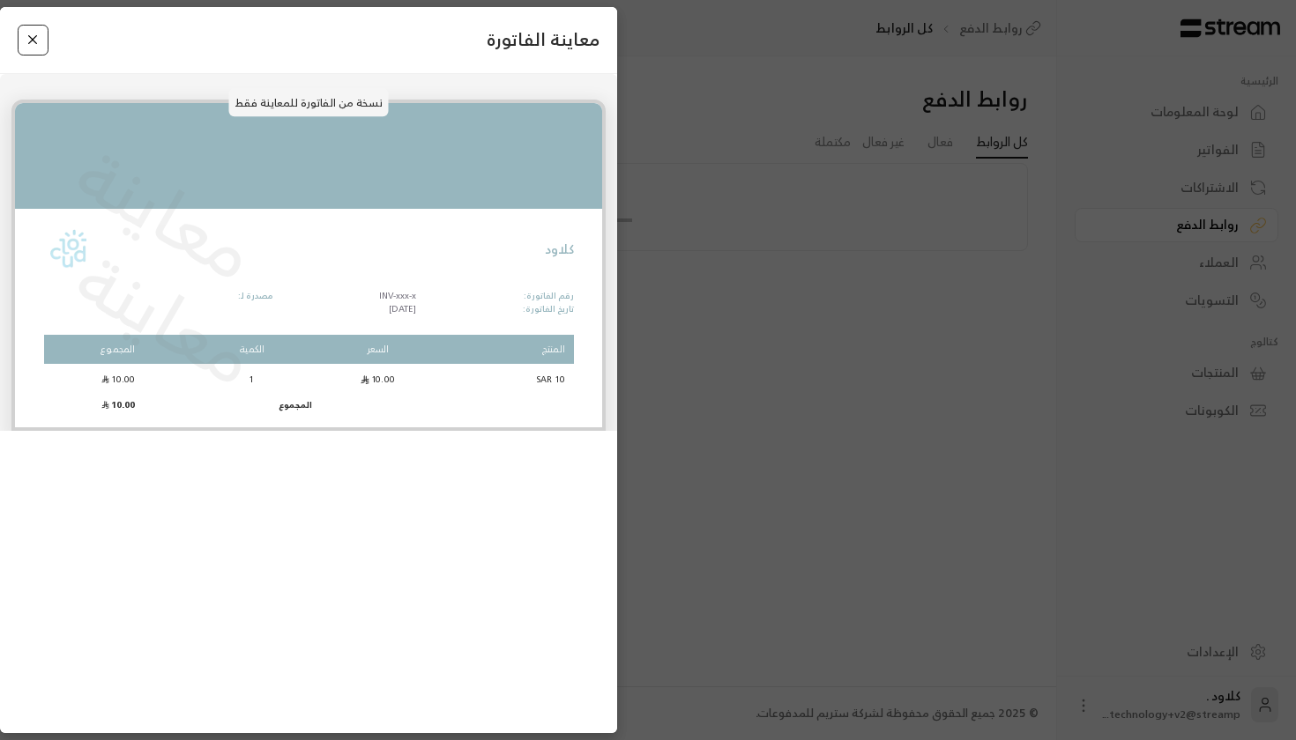
click at [33, 33] on button "Close" at bounding box center [33, 40] width 31 height 31
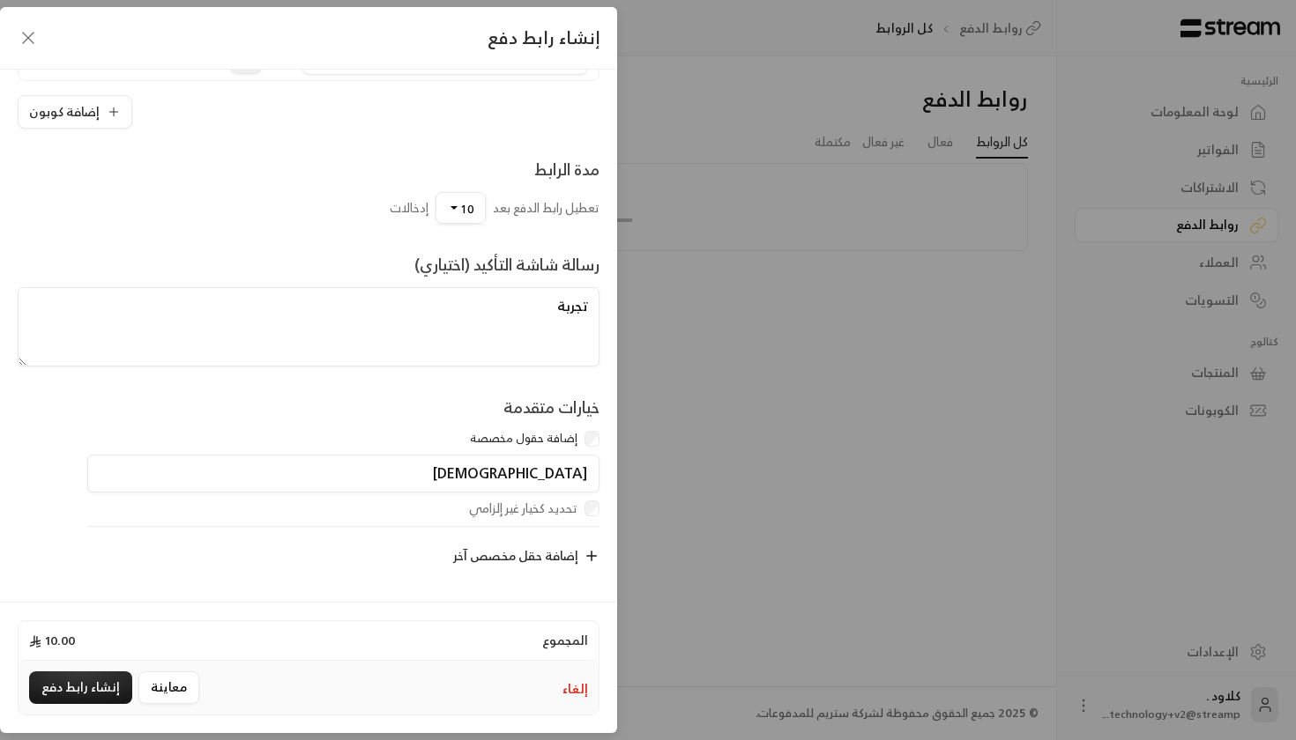
click at [32, 33] on icon "button" at bounding box center [28, 37] width 21 height 21
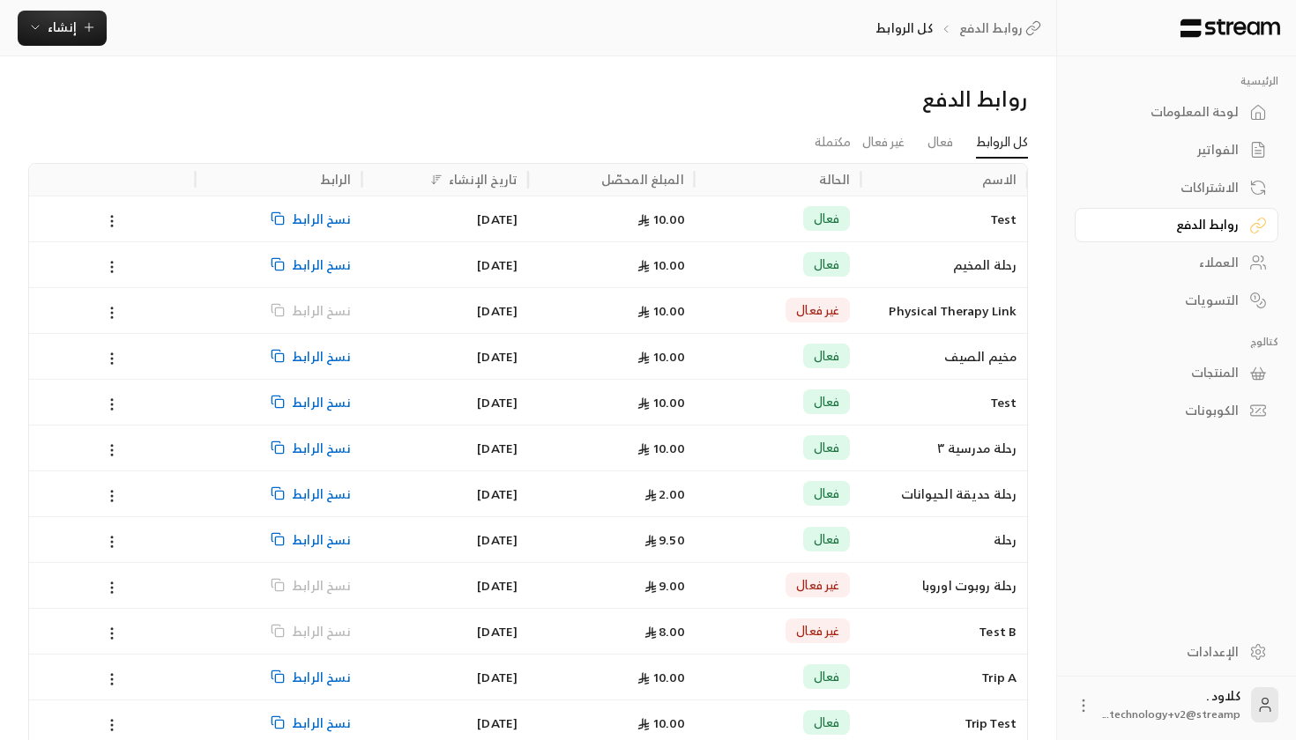
drag, startPoint x: 580, startPoint y: 26, endPoint x: 292, endPoint y: 53, distance: 289.5
click at [291, 53] on div "روابط الدفع كل الروابط إنشاء فوري إنشاء فاتورة مرة واحدة بسهولة للمعاملات السري…" at bounding box center [528, 28] width 1056 height 56
click at [57, 21] on span "إنشاء" at bounding box center [62, 27] width 29 height 22
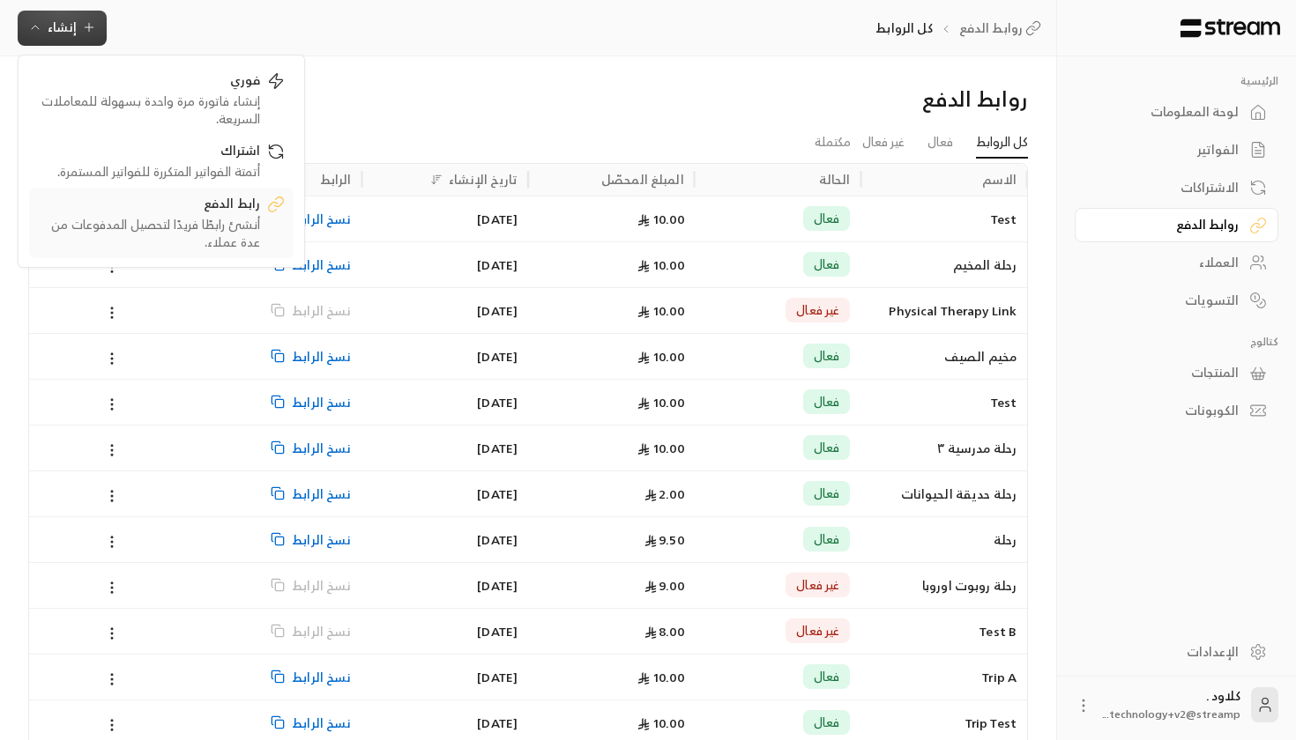
click at [160, 206] on div "رابط الدفع" at bounding box center [149, 205] width 222 height 21
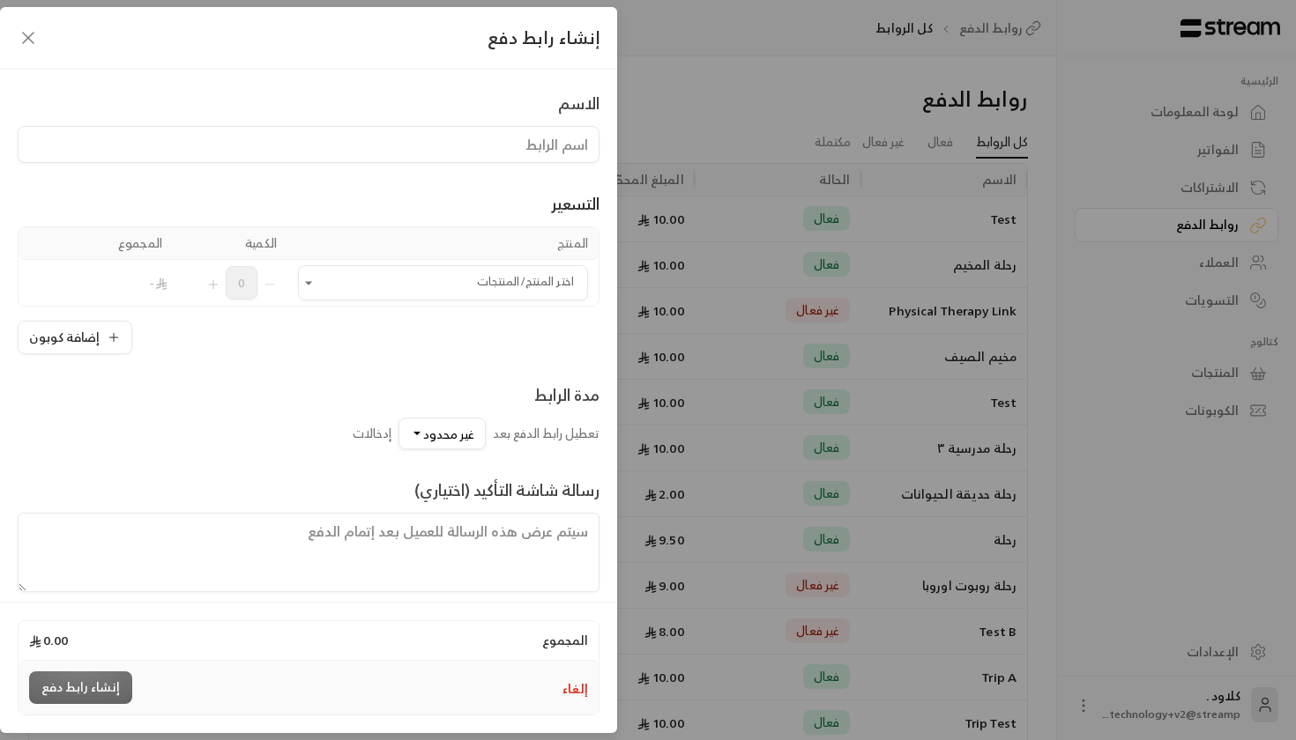
click at [856, 231] on div "إنشاء رابط دفع الاسم التسعير المنتج الكمية المجموع اختر المنتج/المنتجات اختر ال…" at bounding box center [648, 370] width 1296 height 740
click at [32, 37] on icon "button" at bounding box center [28, 37] width 21 height 21
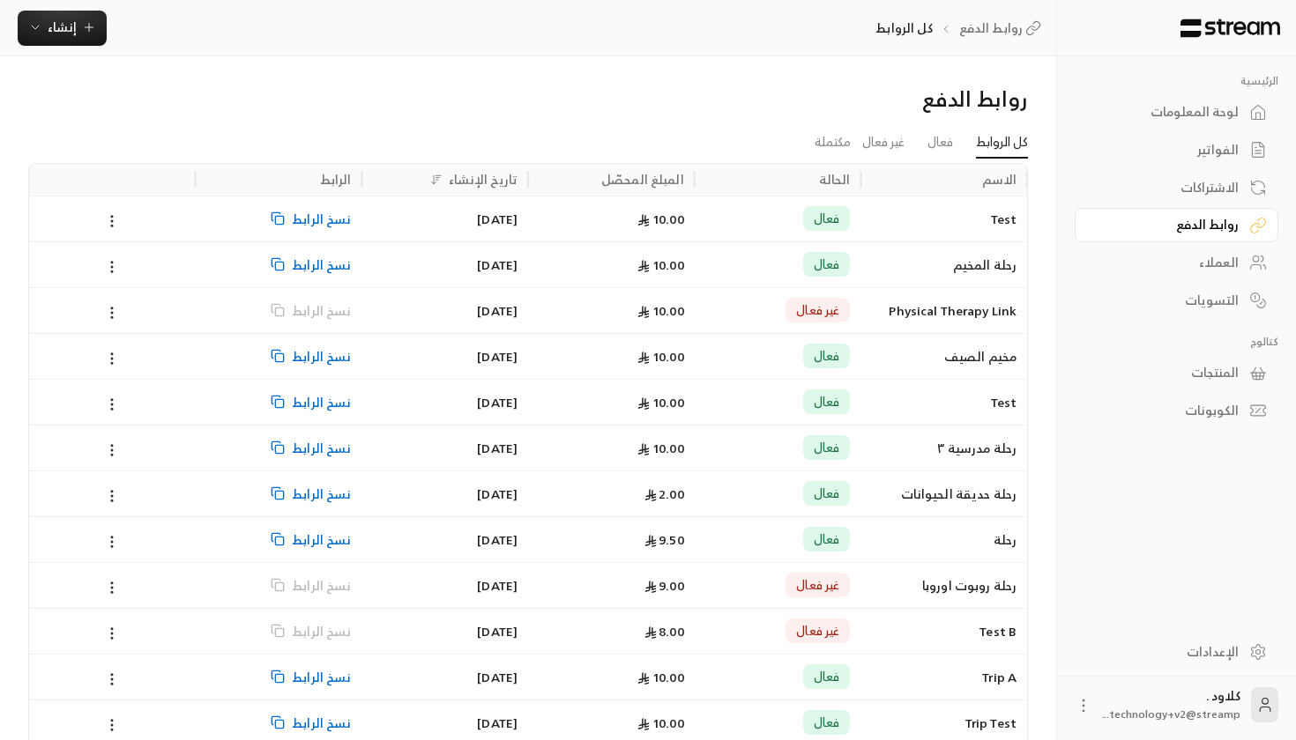
click at [59, 48] on div "روابط الدفع كل الروابط إنشاء فوري إنشاء فاتورة مرة واحدة بسهولة للمعاملات السري…" at bounding box center [528, 28] width 1056 height 56
click at [62, 30] on span "إنشاء" at bounding box center [62, 27] width 29 height 22
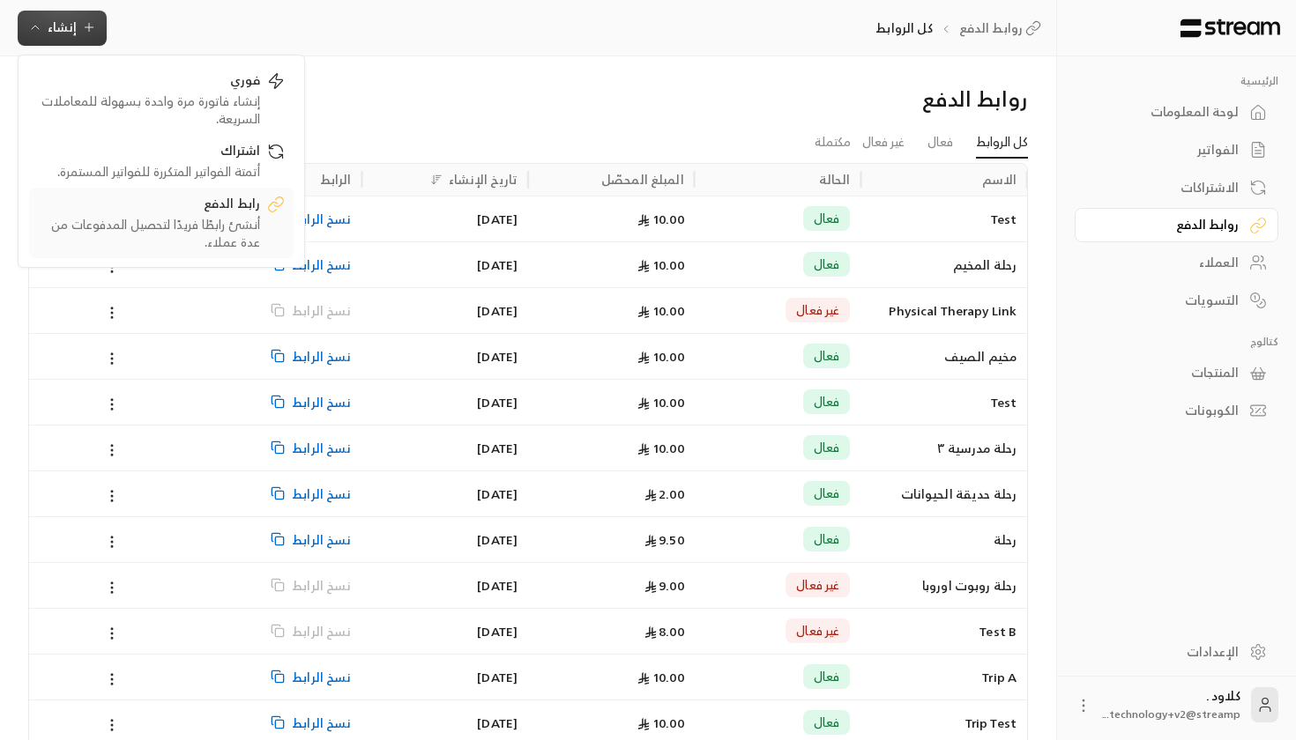
click at [108, 204] on div "رابط الدفع" at bounding box center [149, 205] width 222 height 21
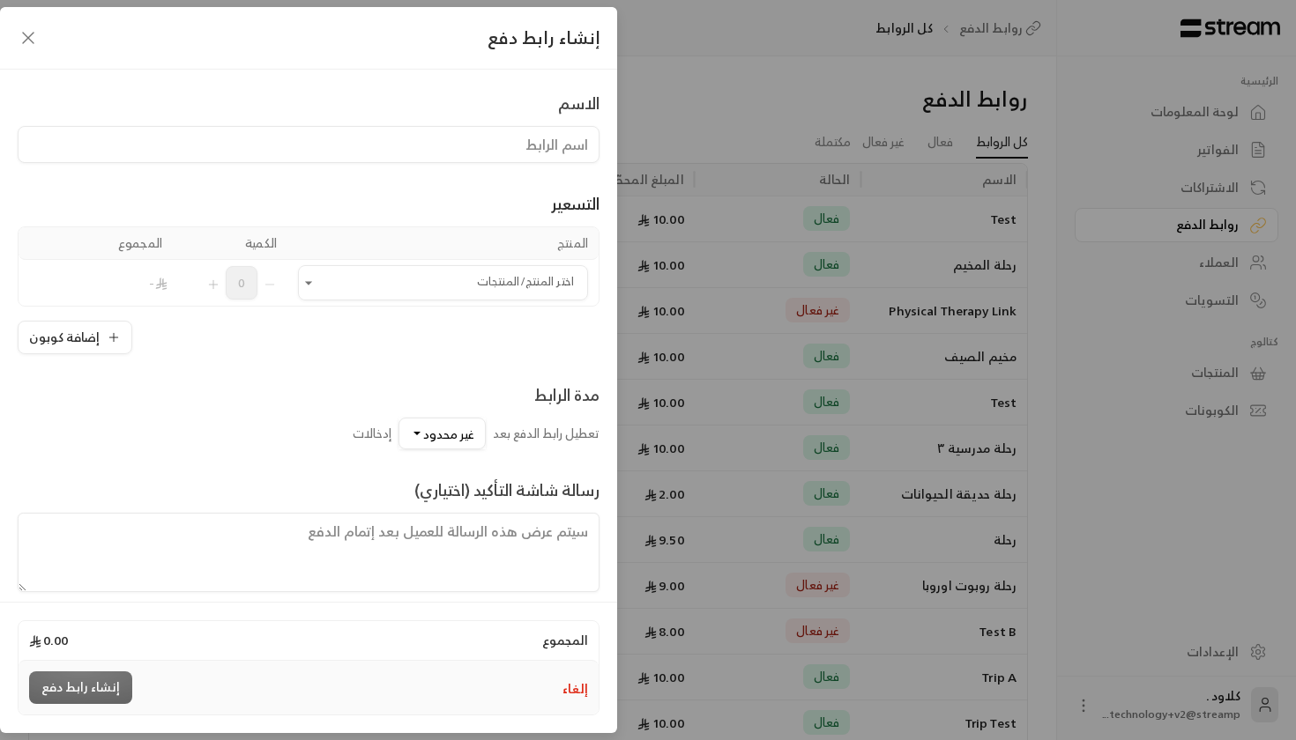
click at [194, 157] on input at bounding box center [309, 144] width 582 height 37
type input "رحلة"
click at [337, 279] on input "اختر المنتج/المنتجات" at bounding box center [443, 283] width 290 height 31
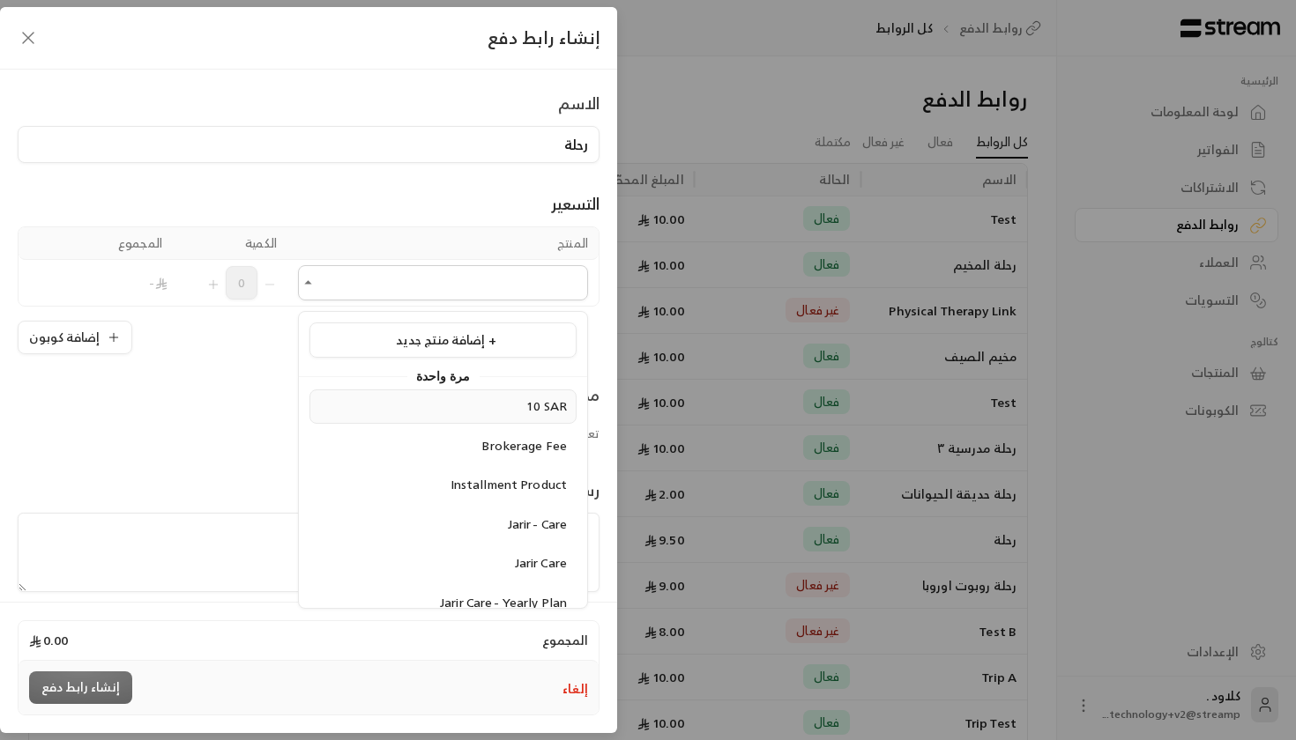
click at [427, 420] on li "10 SAR" at bounding box center [442, 407] width 267 height 34
type input "******"
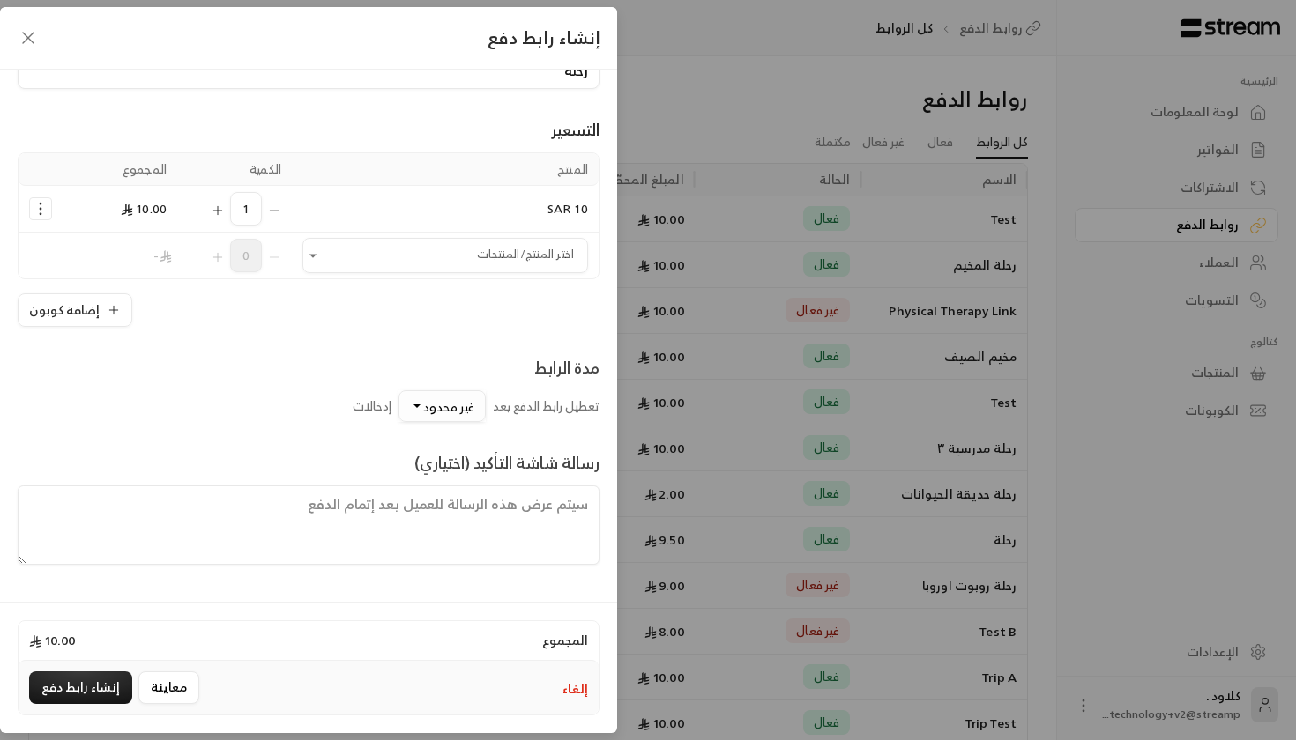
scroll to position [148, 0]
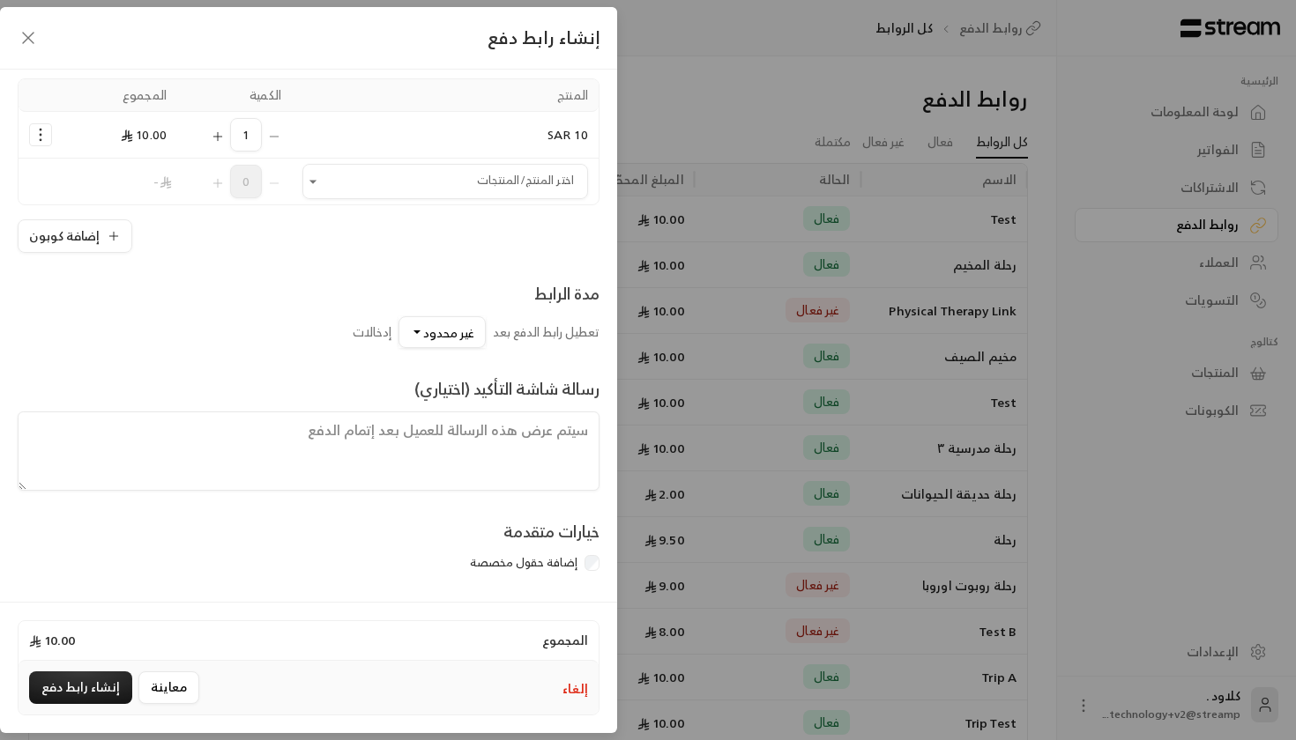
click at [427, 353] on div "رسالة شاشة التأكيد (اختياري)" at bounding box center [309, 419] width 582 height 143
click at [434, 306] on div "مدة الرابط" at bounding box center [476, 293] width 247 height 25
click at [434, 316] on button "غير محدود" at bounding box center [441, 332] width 87 height 32
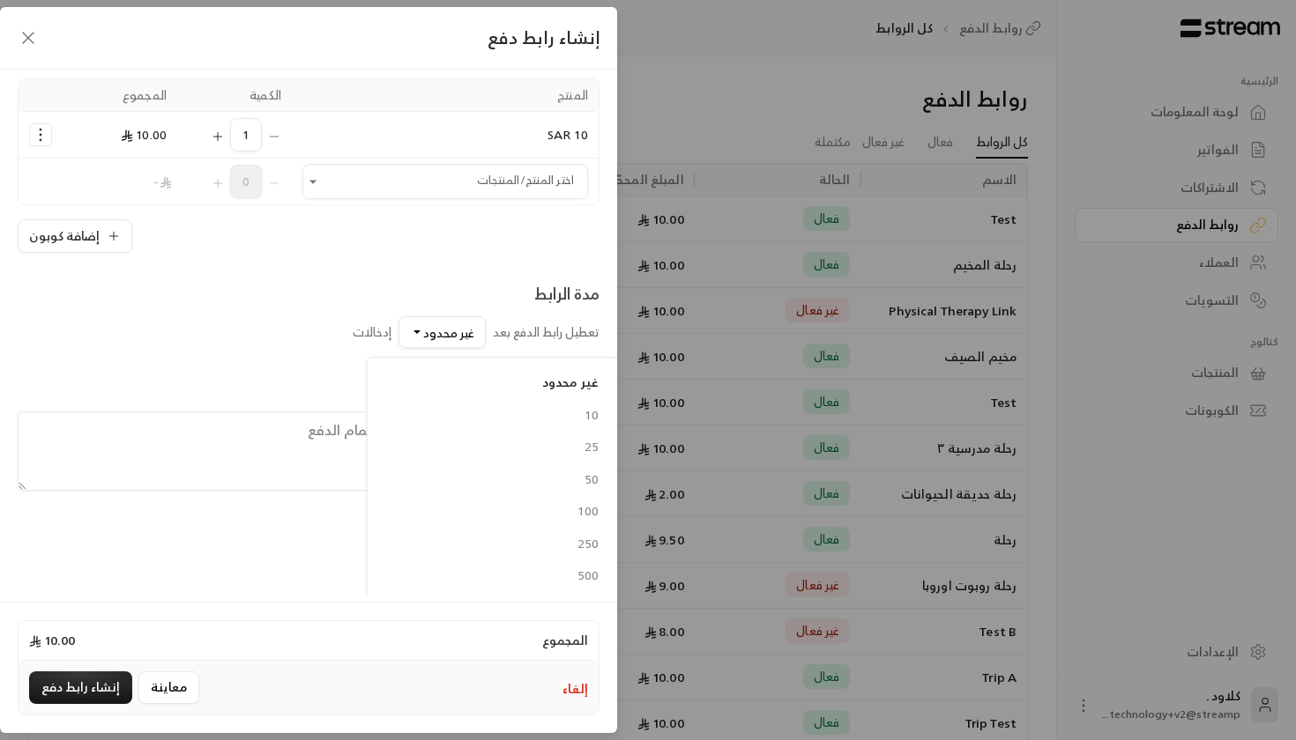
click at [434, 358] on div "رسالة شاشة التأكيد (اختياري)" at bounding box center [309, 419] width 582 height 143
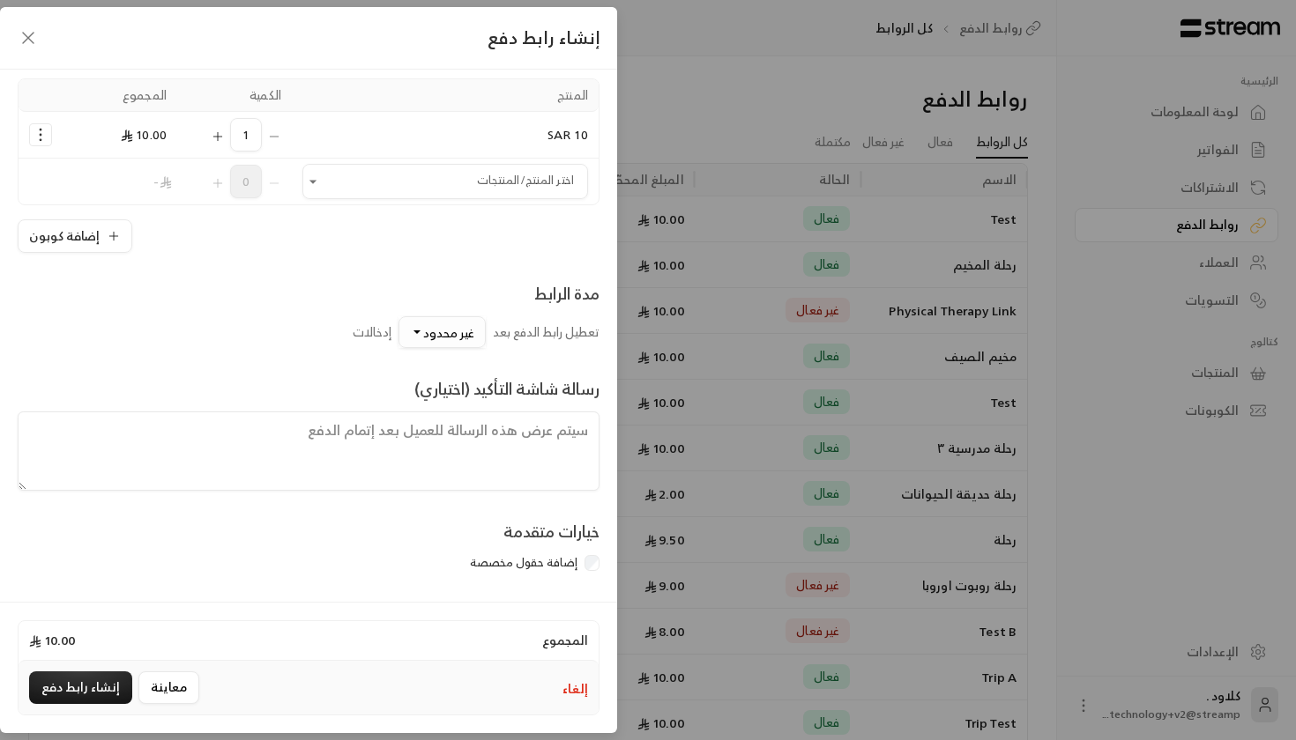
click at [451, 344] on span "غير محدود" at bounding box center [448, 333] width 51 height 22
click at [484, 414] on div "10" at bounding box center [493, 415] width 212 height 19
click at [461, 437] on textarea at bounding box center [309, 447] width 582 height 79
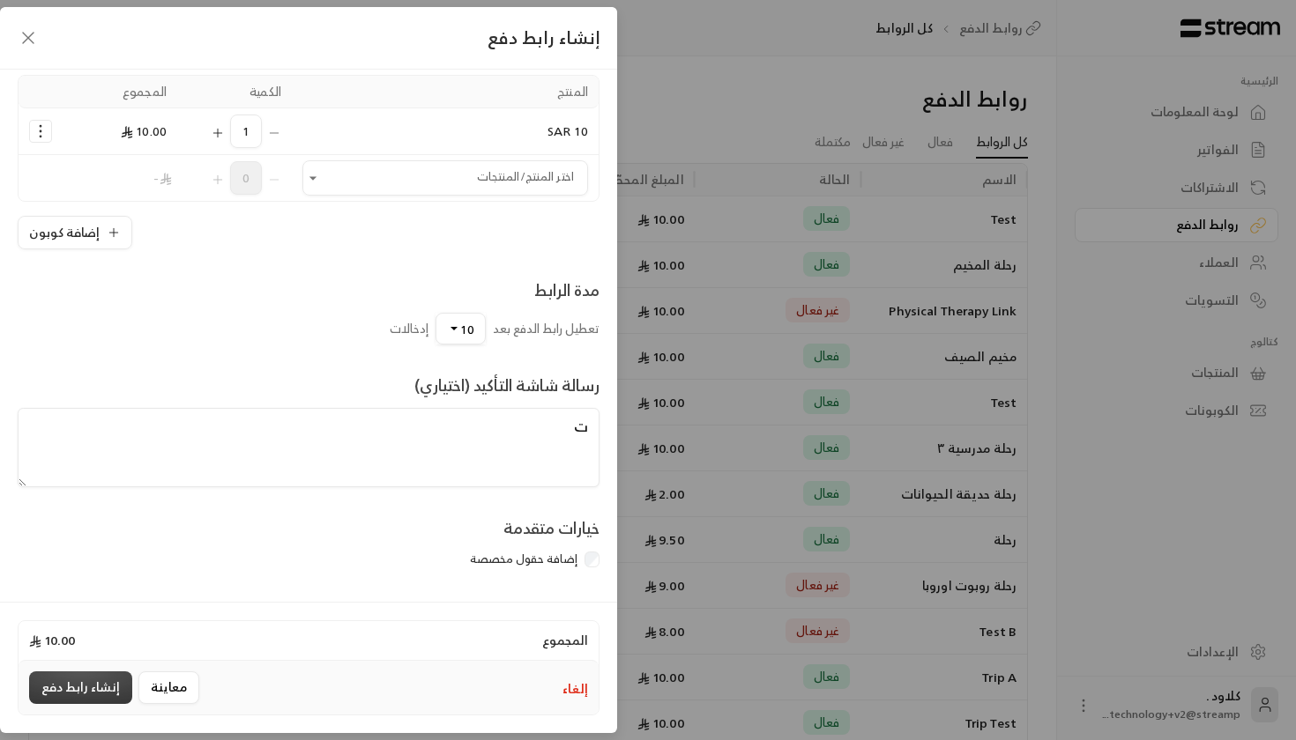
type textarea "ت"
click at [104, 683] on button "إنشاء رابط دفع" at bounding box center [80, 688] width 103 height 33
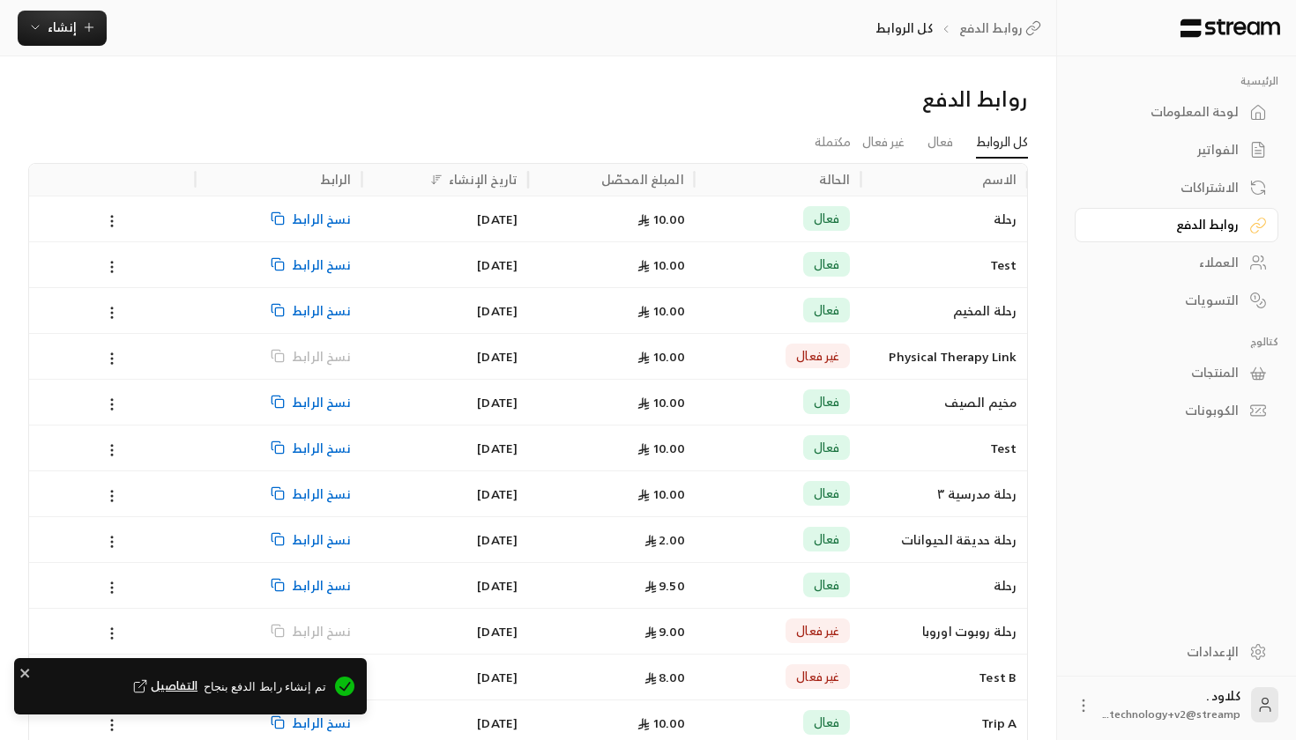
click at [729, 215] on div "فعال" at bounding box center [777, 219] width 145 height 45
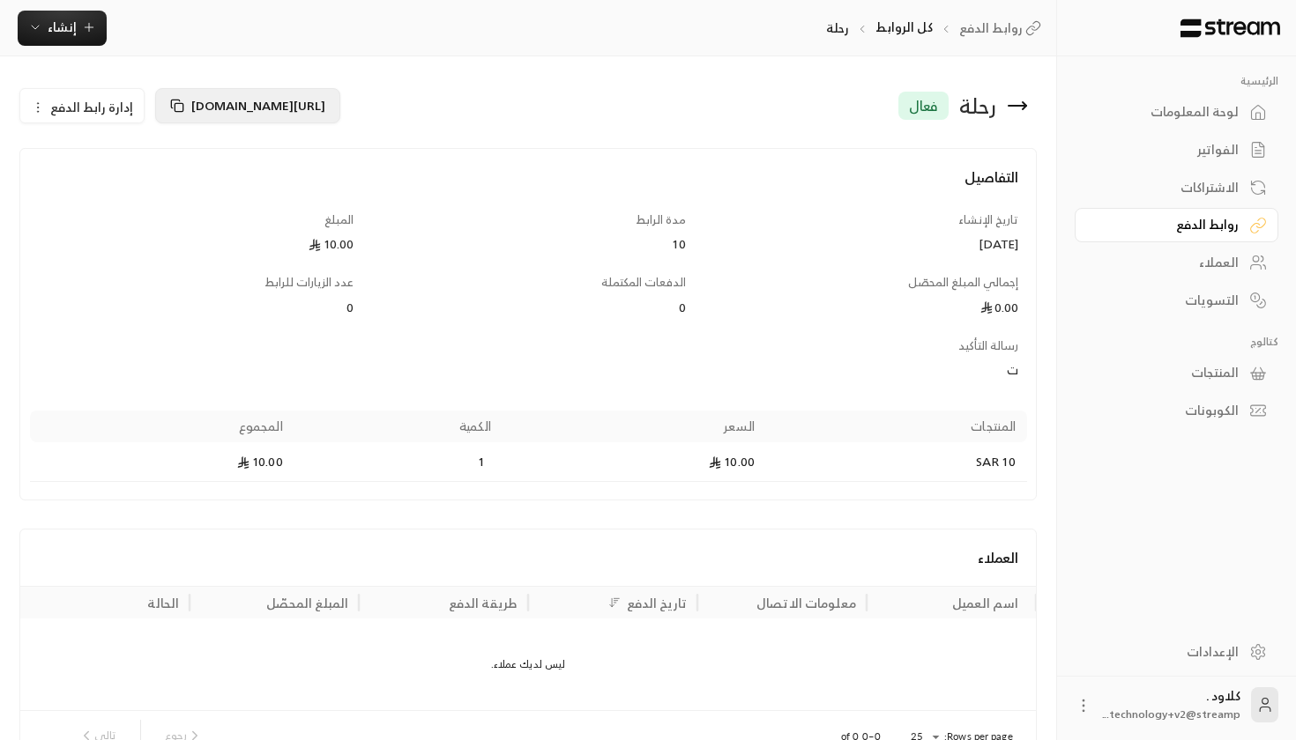
click at [195, 108] on span "[URL][DOMAIN_NAME]" at bounding box center [258, 105] width 134 height 22
click at [59, 11] on button "إنشاء" at bounding box center [62, 28] width 89 height 35
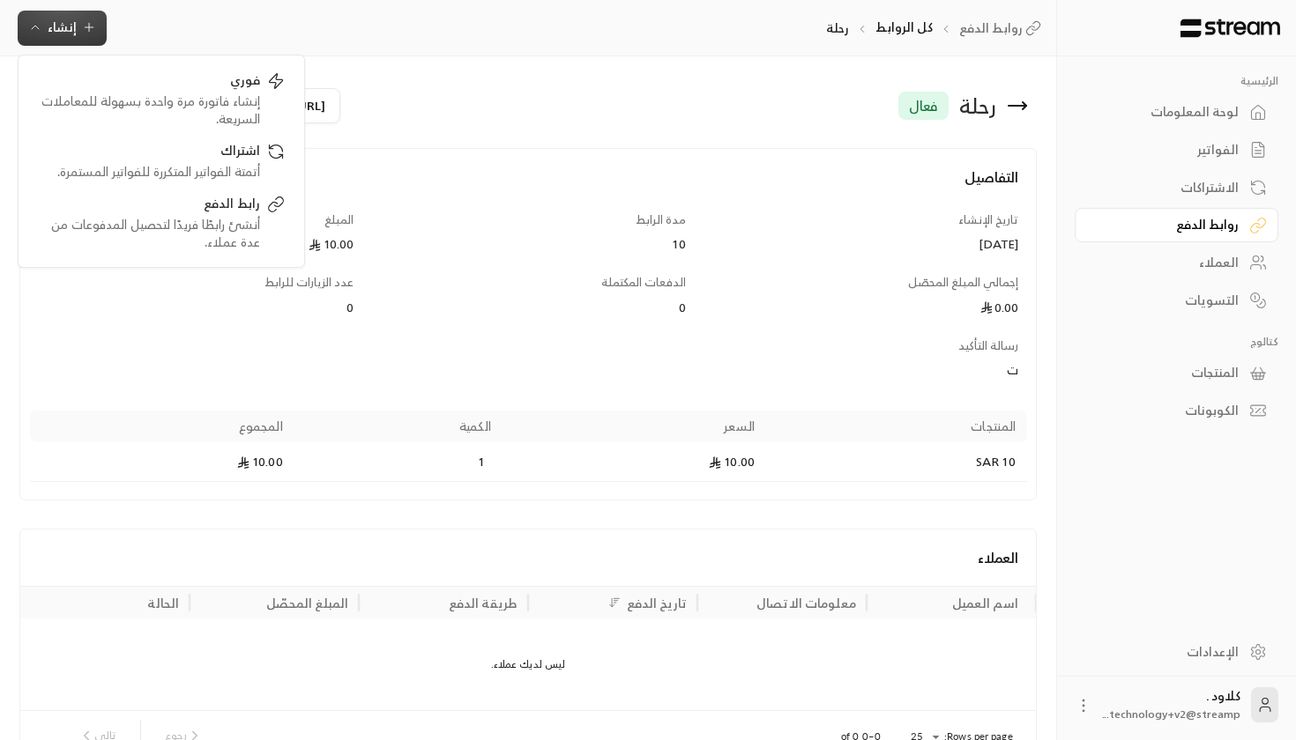
click at [1173, 219] on div "روابط الدفع" at bounding box center [1167, 225] width 142 height 18
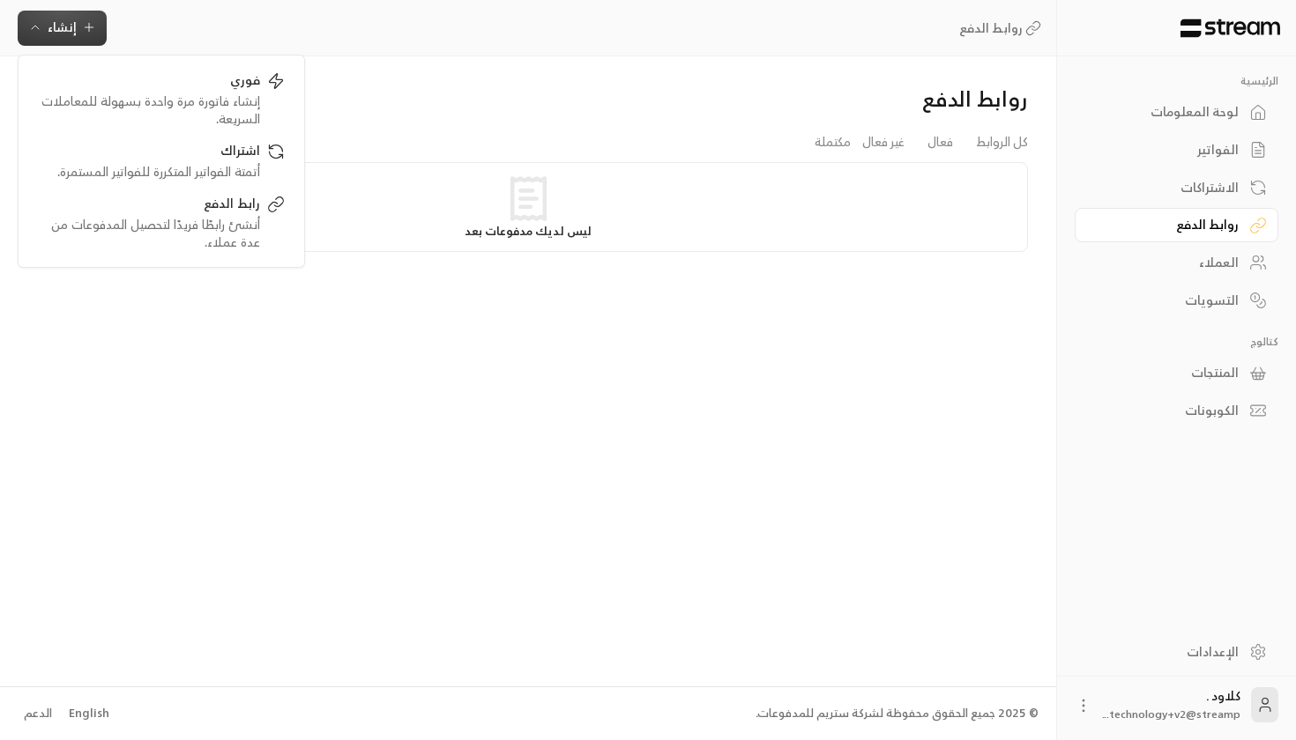
click at [1173, 219] on div "روابط الدفع" at bounding box center [1167, 225] width 142 height 18
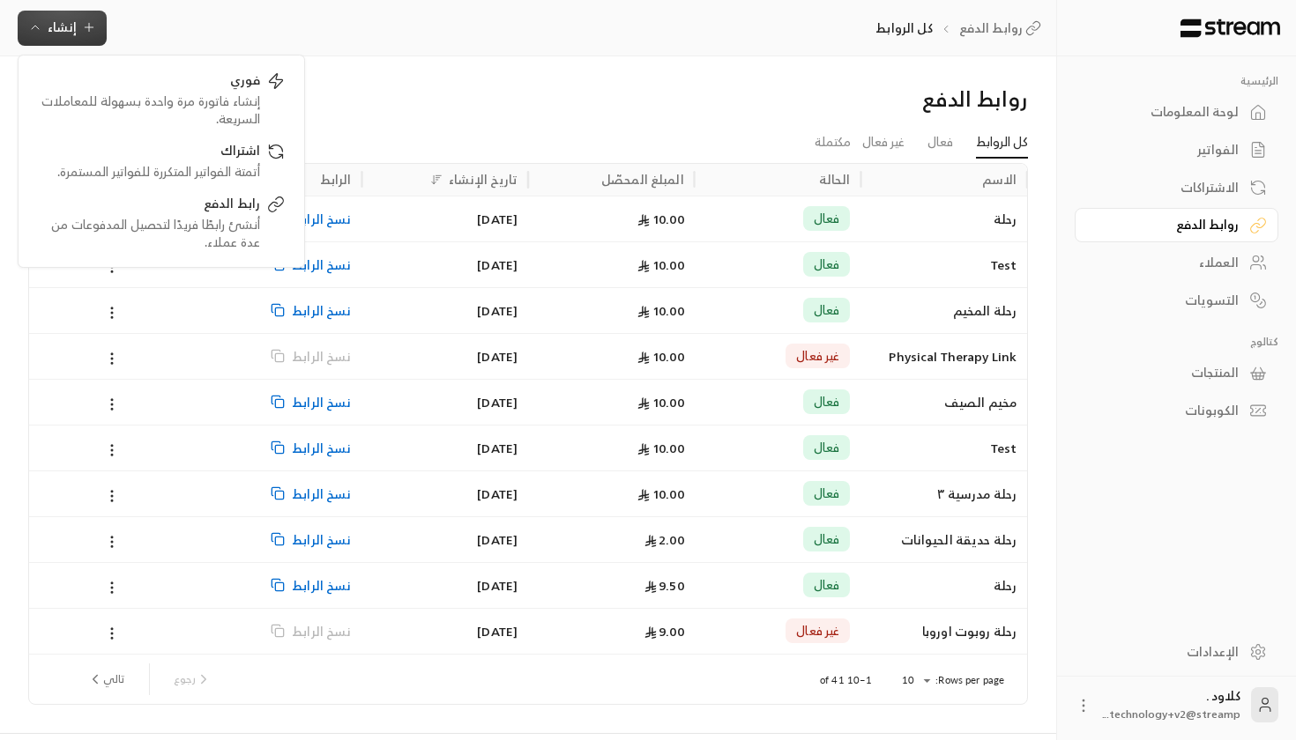
click at [840, 260] on div "فعال" at bounding box center [827, 264] width 48 height 25
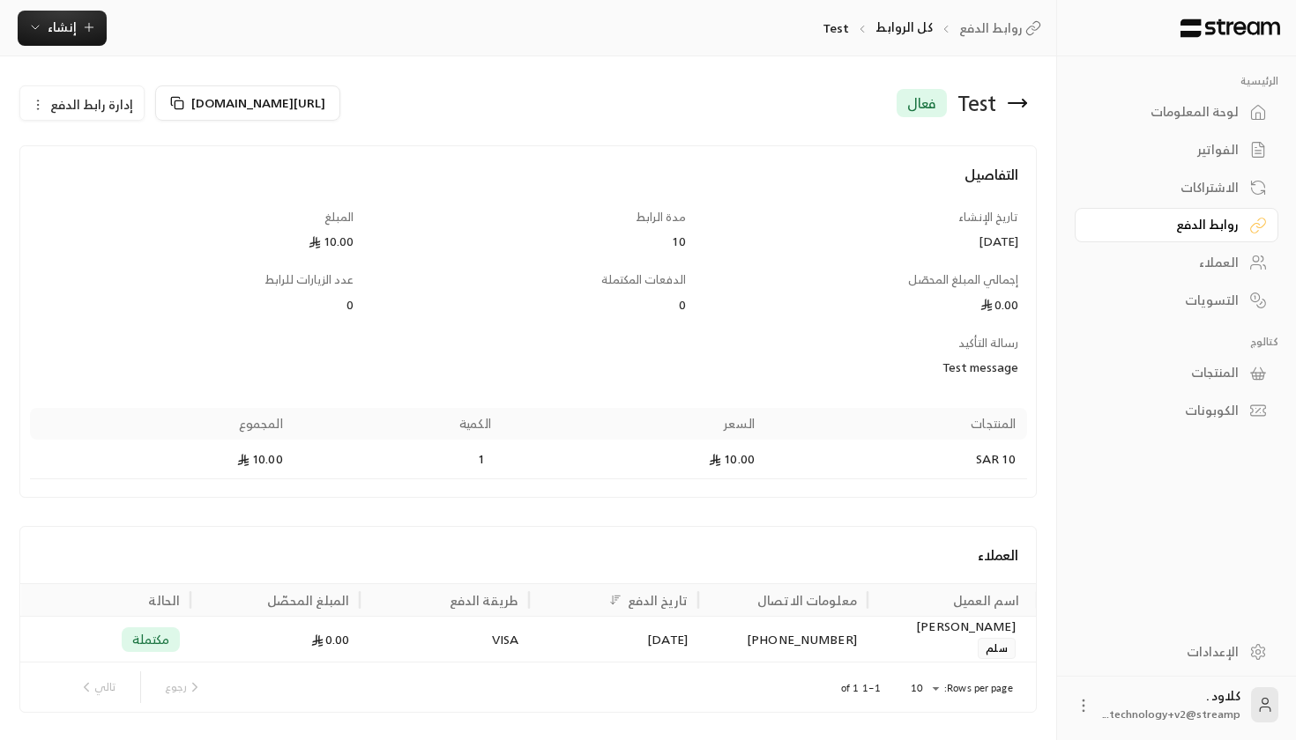
scroll to position [3, 0]
click at [191, 643] on div "0.00" at bounding box center [274, 639] width 169 height 46
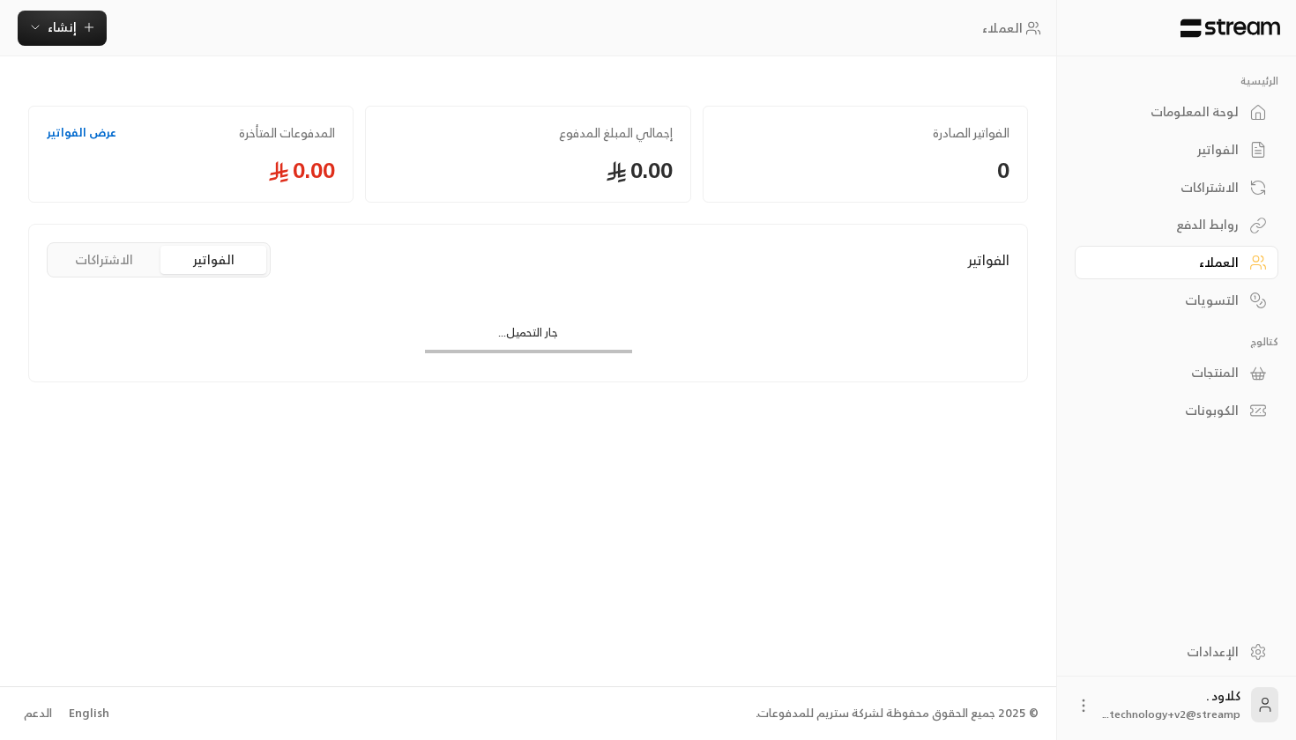
click at [1241, 256] on link "العملاء" at bounding box center [1176, 263] width 204 height 34
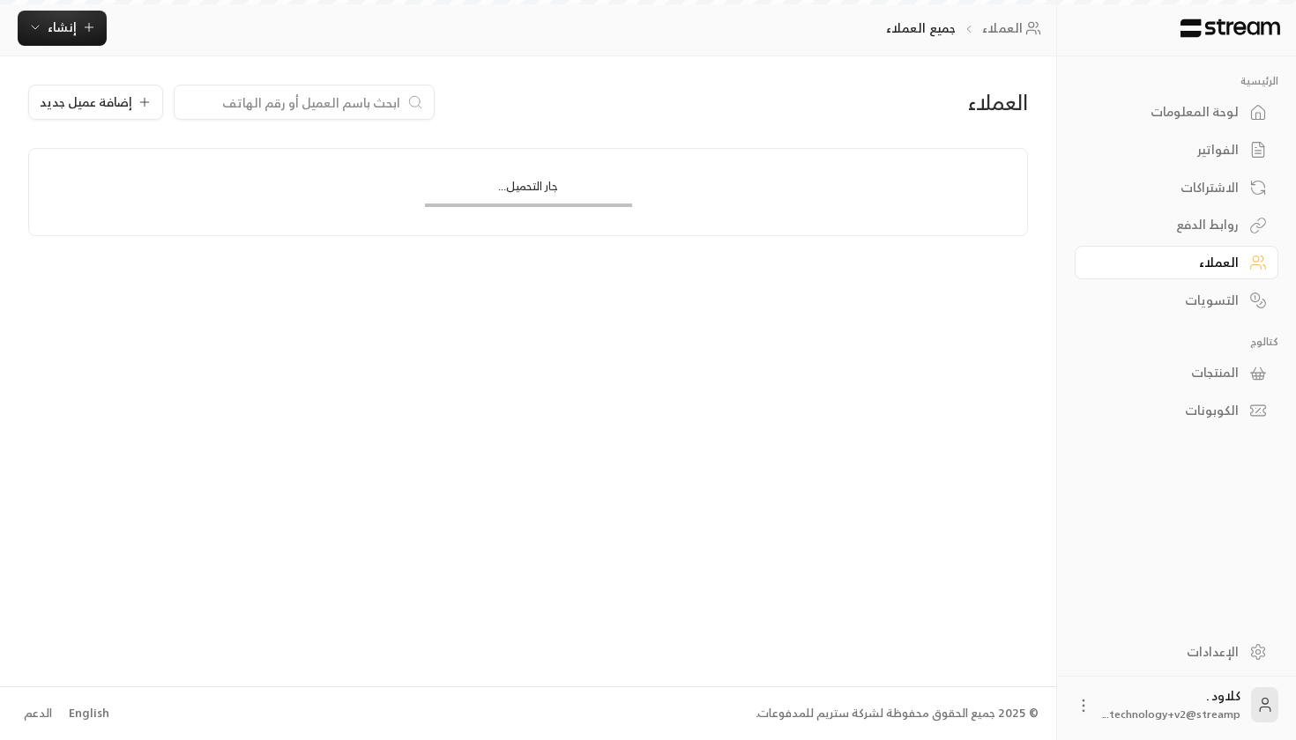
click at [1235, 198] on link "الاشتراكات" at bounding box center [1176, 187] width 204 height 34
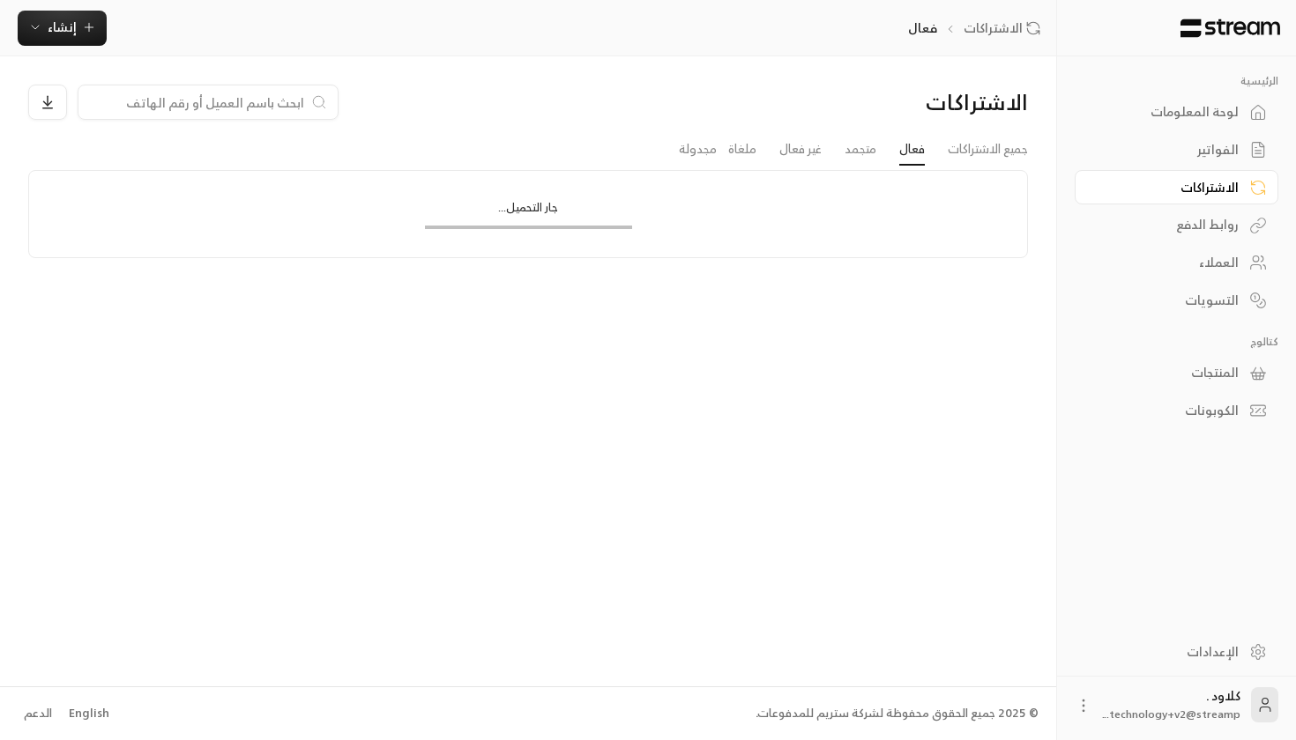
click at [1235, 159] on div "الفواتير" at bounding box center [1167, 150] width 142 height 18
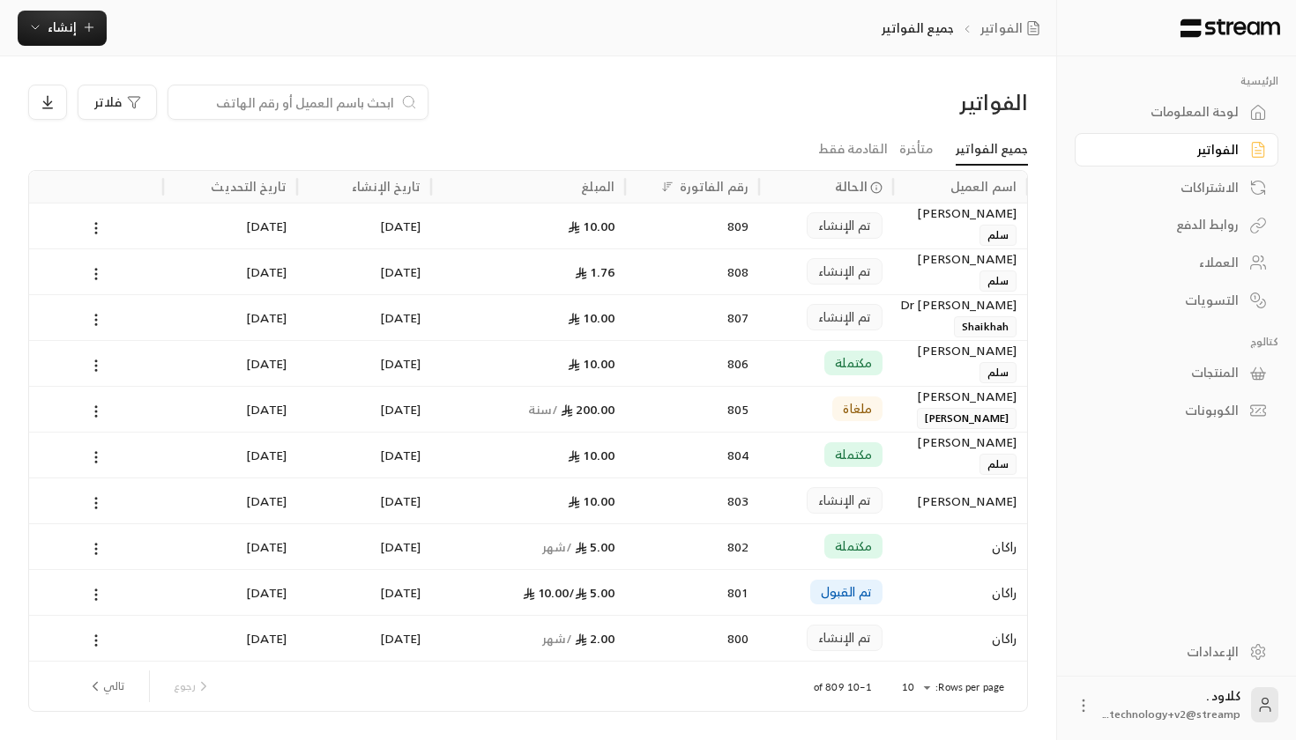
click at [752, 361] on div "806" at bounding box center [692, 363] width 134 height 46
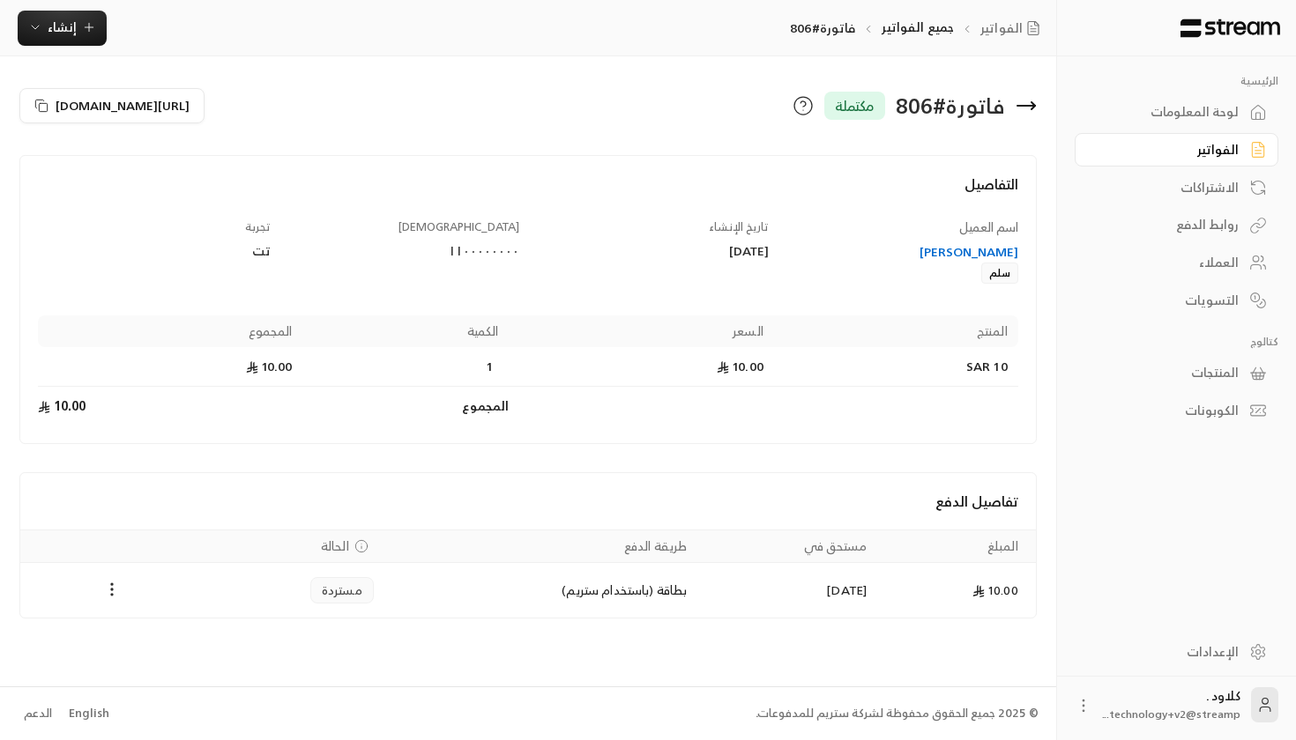
click at [1162, 149] on div "الفواتير" at bounding box center [1167, 150] width 142 height 18
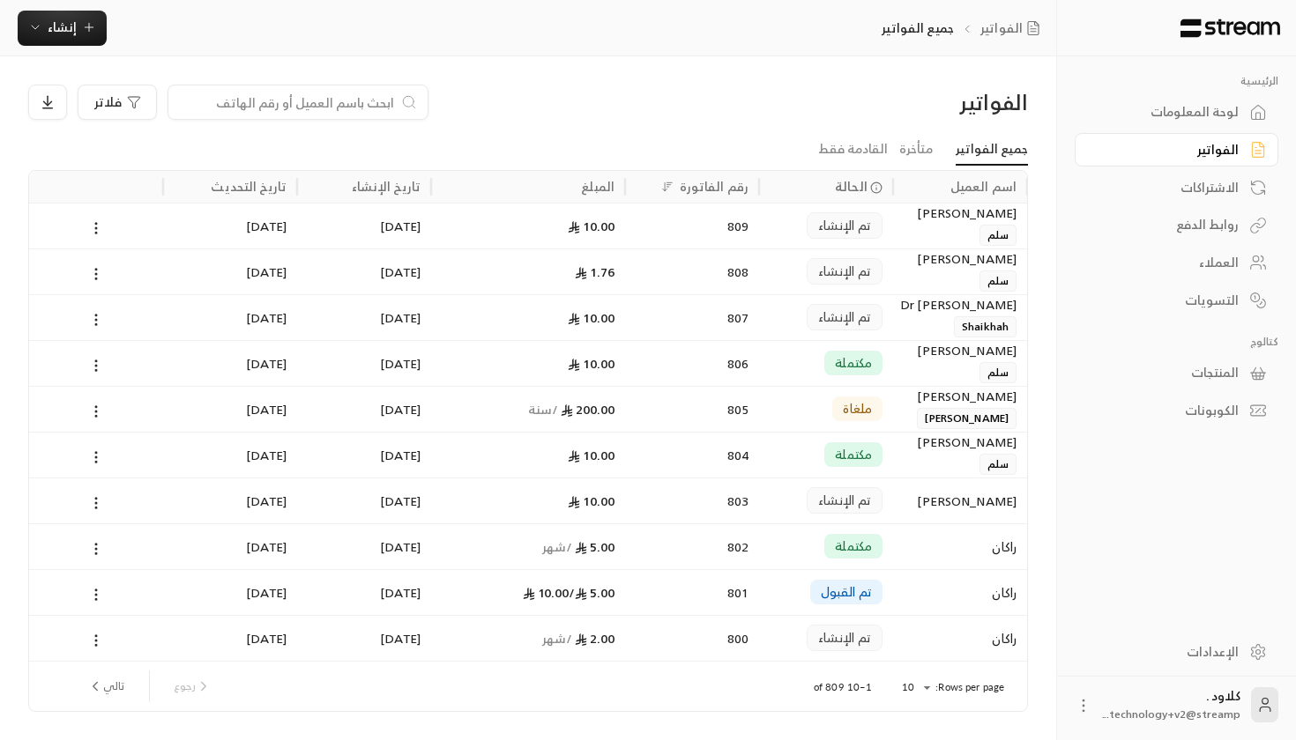
click at [790, 462] on div "مكتملة" at bounding box center [825, 455] width 113 height 45
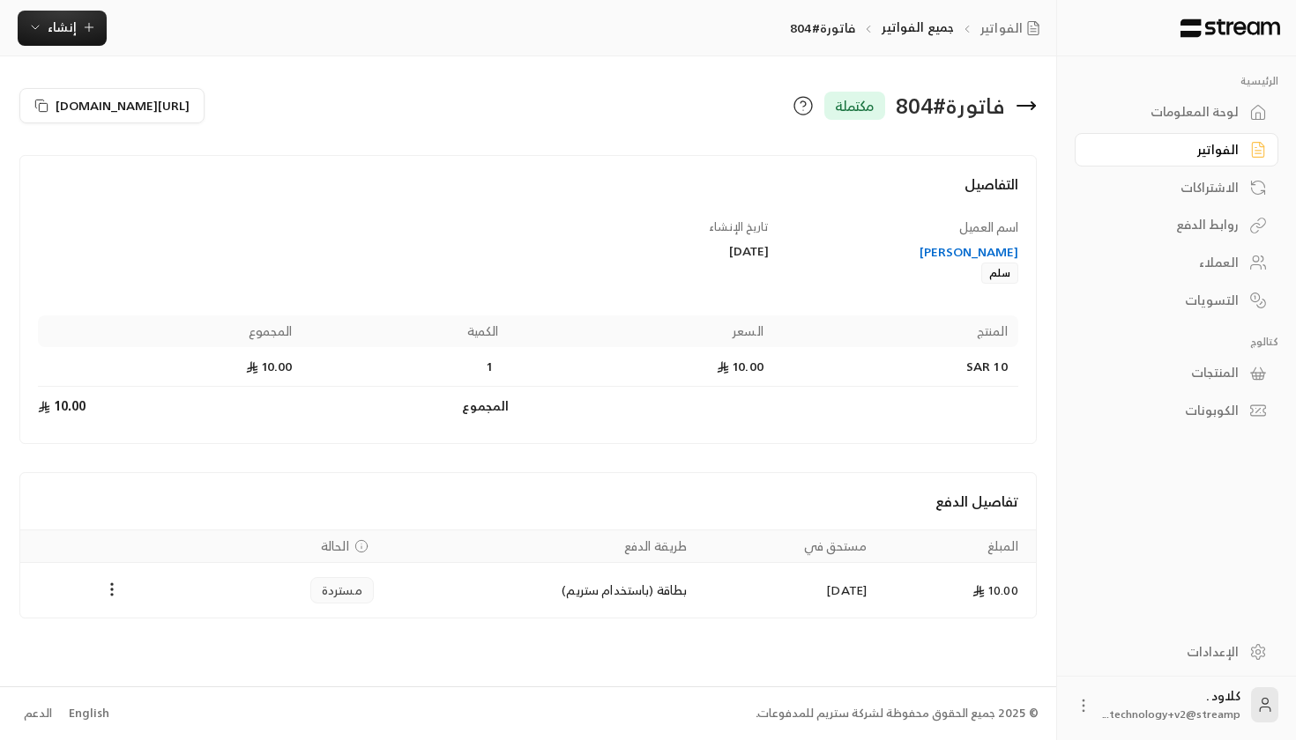
click at [1226, 121] on div "لوحة المعلومات" at bounding box center [1167, 112] width 142 height 18
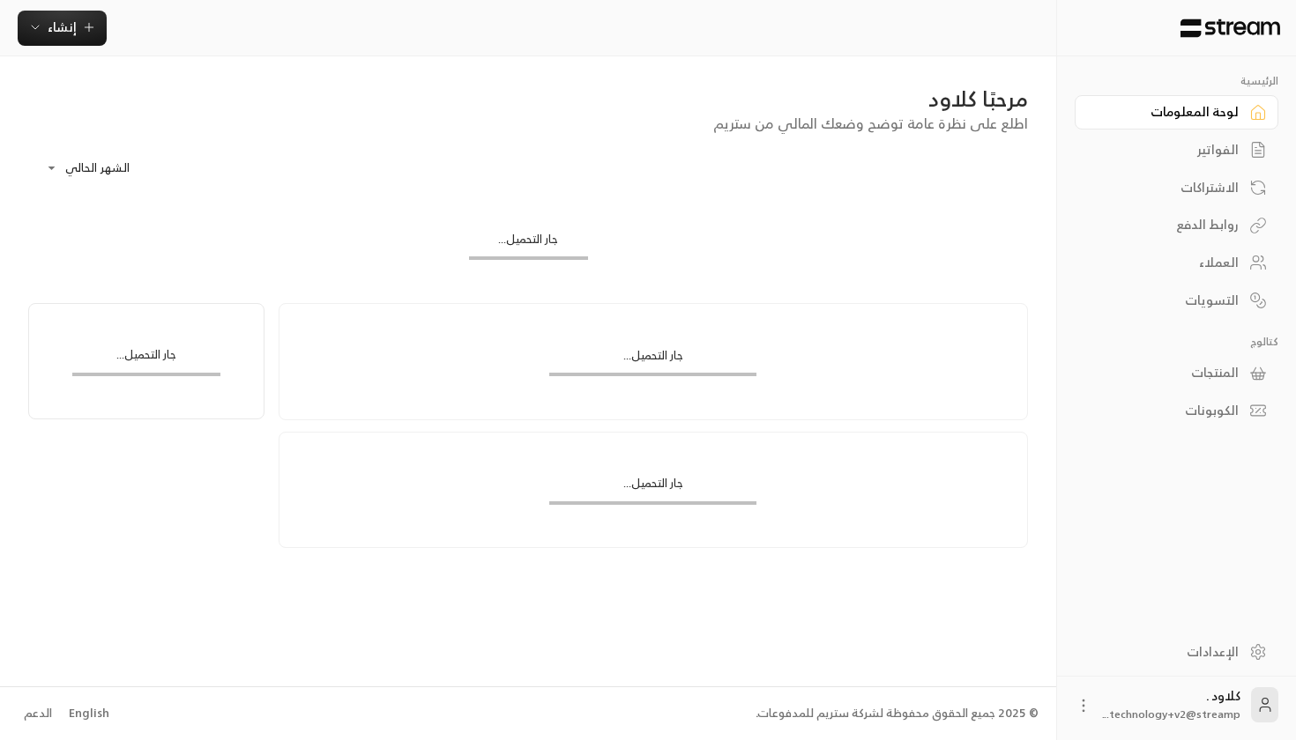
click at [1211, 153] on div "الفواتير" at bounding box center [1167, 150] width 142 height 18
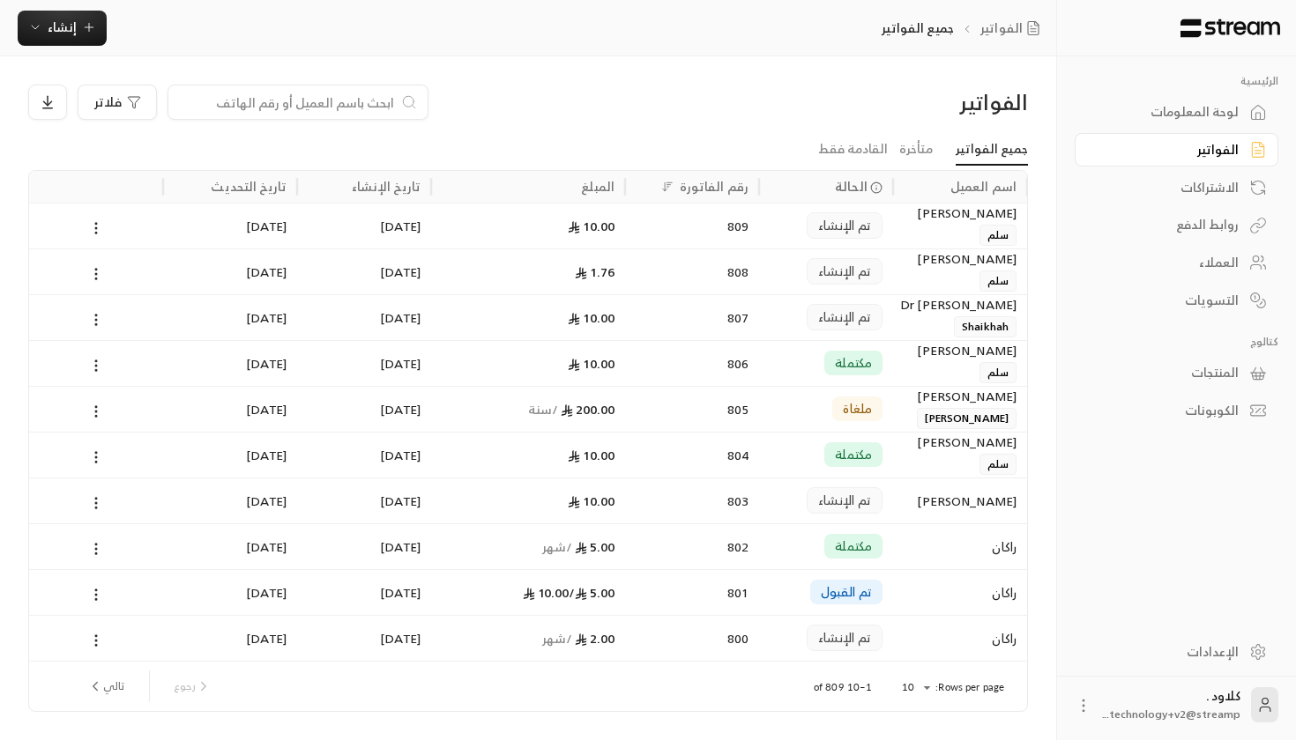
click at [1211, 153] on div "الفواتير" at bounding box center [1167, 150] width 142 height 18
click at [738, 226] on div "809" at bounding box center [691, 226] width 113 height 45
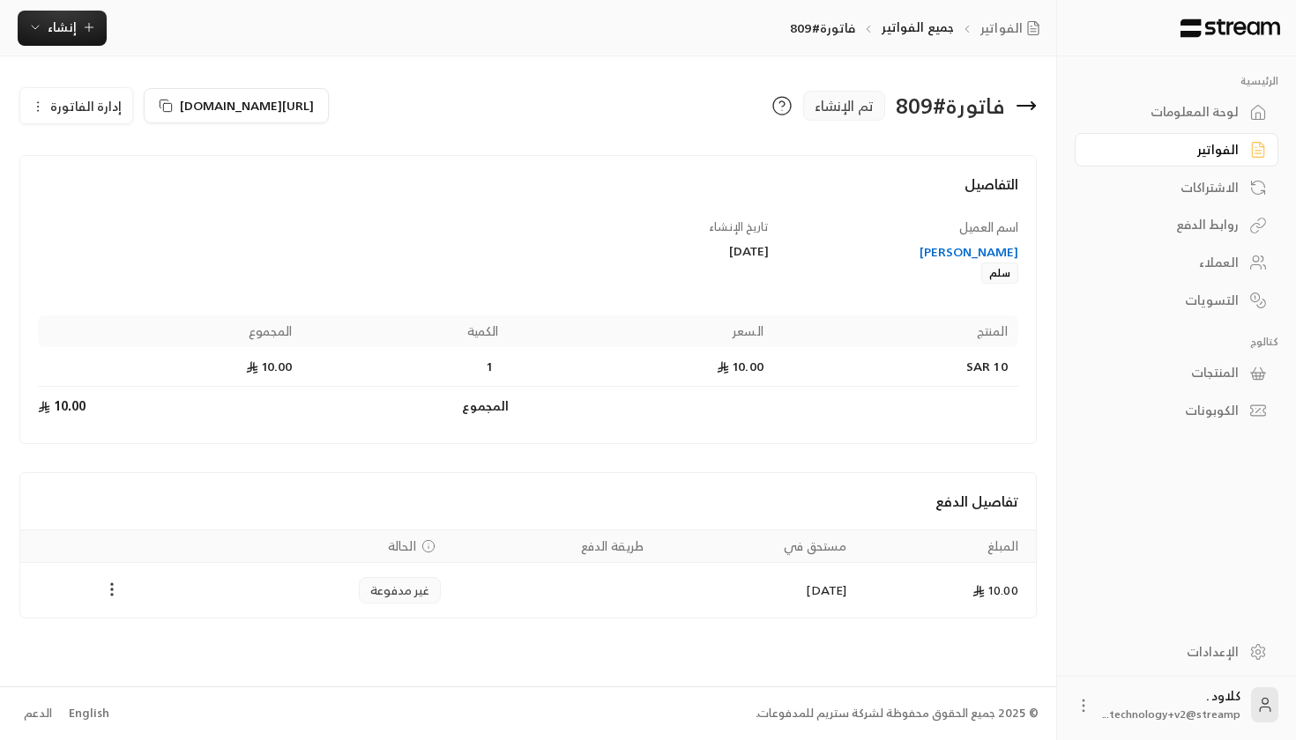
click at [110, 585] on icon "Payments" at bounding box center [112, 590] width 18 height 18
click at [138, 550] on div at bounding box center [648, 370] width 1296 height 740
click at [1226, 107] on div "لوحة المعلومات" at bounding box center [1167, 112] width 142 height 18
